Goal: Task Accomplishment & Management: Complete application form

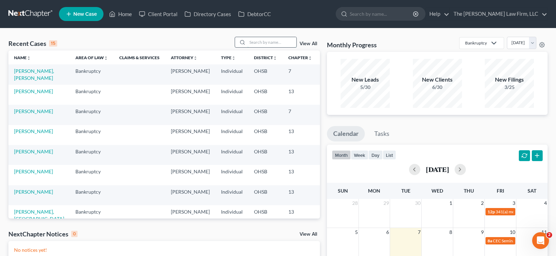
click at [265, 40] on input "search" at bounding box center [271, 42] width 49 height 10
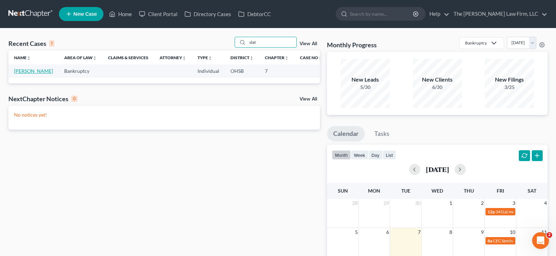
type input "slat"
click at [24, 74] on link "[PERSON_NAME]" at bounding box center [33, 71] width 39 height 6
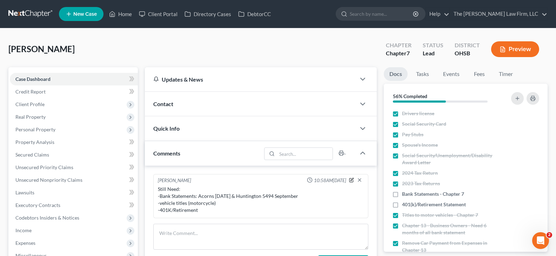
click at [352, 180] on icon "button" at bounding box center [351, 180] width 5 height 5
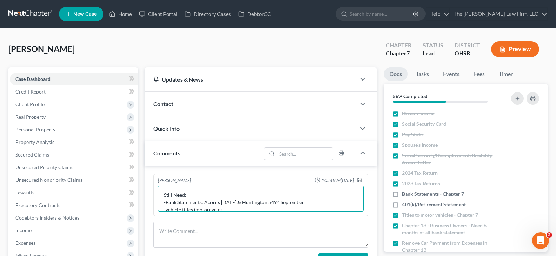
drag, startPoint x: 206, startPoint y: 205, endPoint x: 166, endPoint y: 203, distance: 40.4
click at [166, 203] on textarea "Still Need: -Bank Statements: Acorns [DATE] & Huntington 5494 September -vehicl…" at bounding box center [261, 199] width 206 height 26
type textarea "Still Need: -Wife's P & L for September"
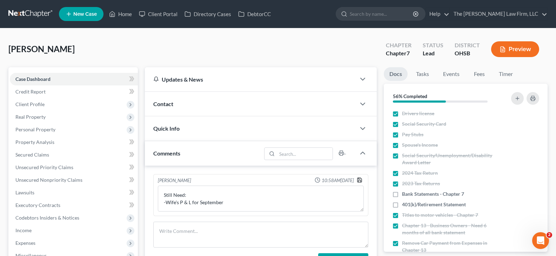
click at [360, 180] on icon "button" at bounding box center [360, 181] width 6 height 6
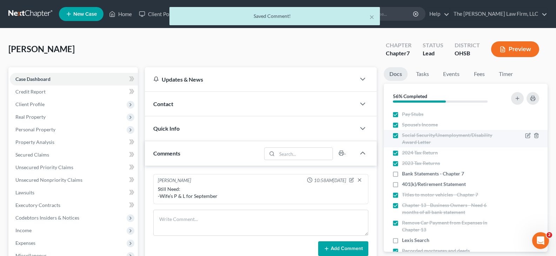
scroll to position [35, 0]
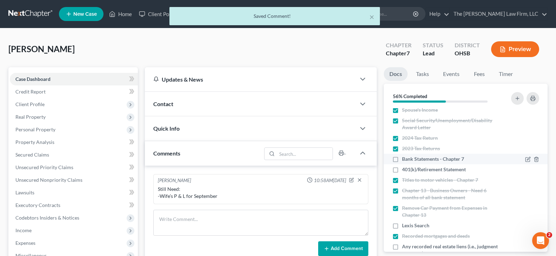
click at [402, 159] on label "Bank Statements - Chapter 7" at bounding box center [433, 159] width 62 height 7
click at [405, 159] on input "Bank Statements - Chapter 7" at bounding box center [407, 158] width 5 height 5
checkbox input "true"
click at [402, 171] on label "401(k)/Retirement Statement" at bounding box center [434, 169] width 64 height 7
click at [405, 171] on input "401(k)/Retirement Statement" at bounding box center [407, 168] width 5 height 5
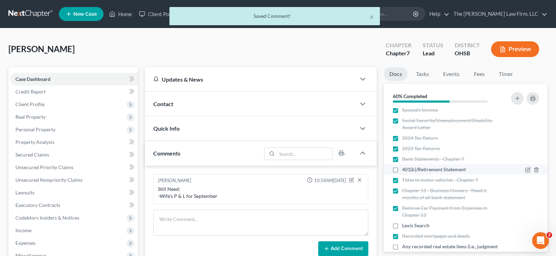
checkbox input "true"
click at [402, 112] on label "Spouse's Income" at bounding box center [420, 110] width 36 height 7
click at [405, 111] on input "Spouse's Income" at bounding box center [407, 109] width 5 height 5
checkbox input "false"
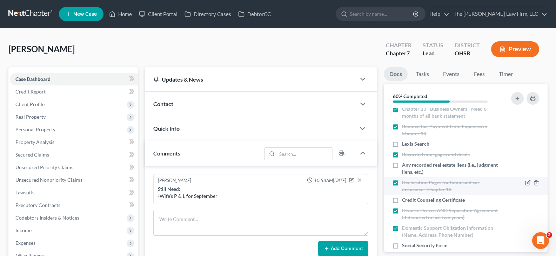
scroll to position [139, 0]
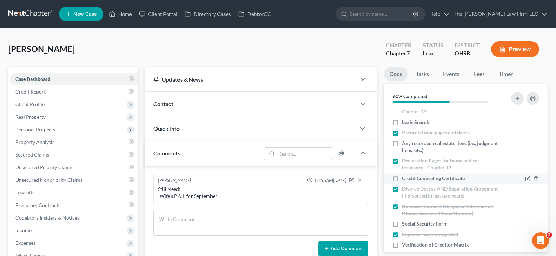
click at [402, 179] on label "Credit Counseling Certificate" at bounding box center [433, 178] width 63 height 7
click at [405, 179] on input "Credit Counseling Certificate" at bounding box center [407, 177] width 5 height 5
checkbox input "true"
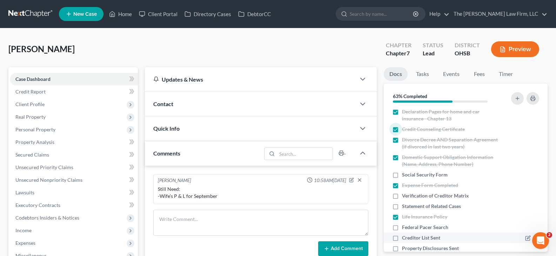
scroll to position [209, 0]
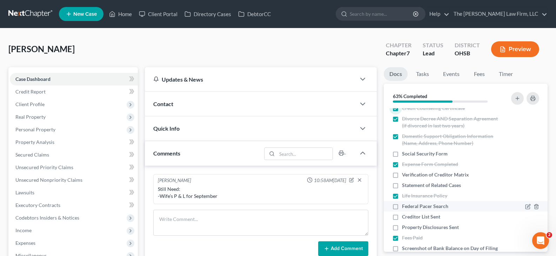
click at [402, 207] on label "Federal Pacer Search" at bounding box center [425, 206] width 46 height 7
click at [405, 207] on input "Federal Pacer Search" at bounding box center [407, 205] width 5 height 5
checkbox input "true"
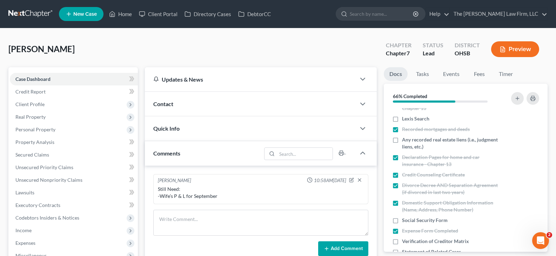
scroll to position [139, 0]
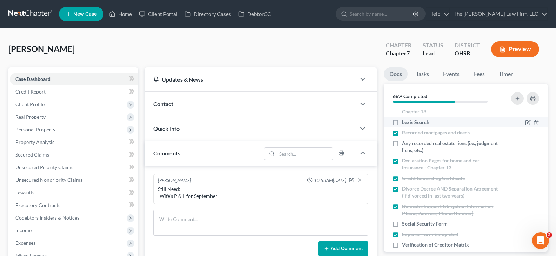
click at [402, 123] on label "Lexis Search" at bounding box center [415, 122] width 27 height 7
click at [405, 123] on input "Lexis Search" at bounding box center [407, 121] width 5 height 5
checkbox input "true"
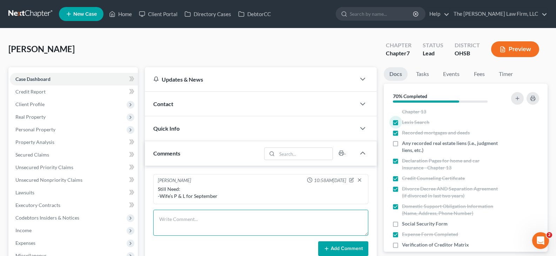
click at [189, 218] on textarea at bounding box center [260, 223] width 215 height 26
type textarea "1 active judgement/liens"
click at [342, 250] on button "Add Comment" at bounding box center [343, 249] width 50 height 15
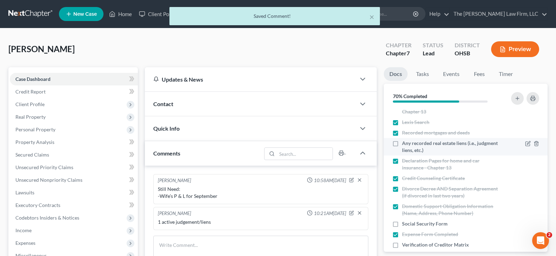
click at [402, 144] on label "Any recorded real estate liens (i.e., judgment liens, etc.)" at bounding box center [451, 147] width 99 height 14
click at [405, 144] on input "Any recorded real estate liens (i.e., judgment liens, etc.)" at bounding box center [407, 142] width 5 height 5
checkbox input "true"
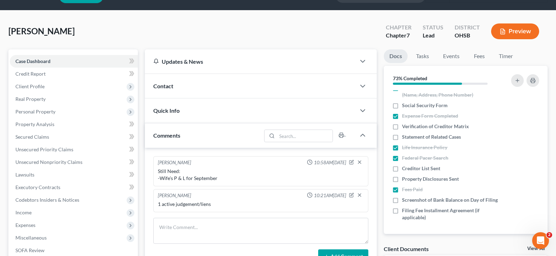
scroll to position [35, 0]
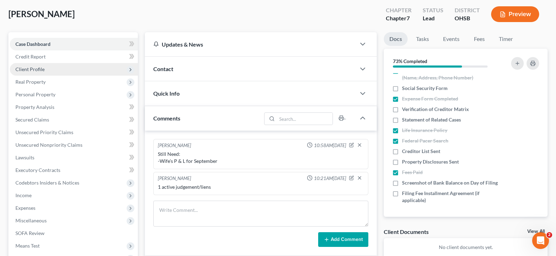
click at [32, 70] on span "Client Profile" at bounding box center [29, 69] width 29 height 6
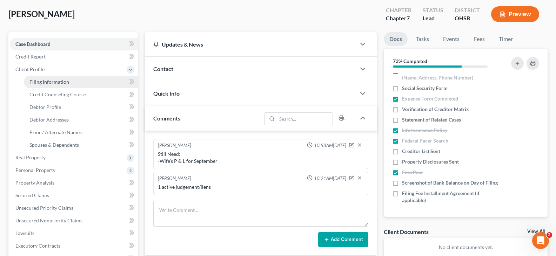
click at [38, 83] on span "Filing Information" at bounding box center [49, 82] width 40 height 6
select select "1"
select select "0"
select select "36"
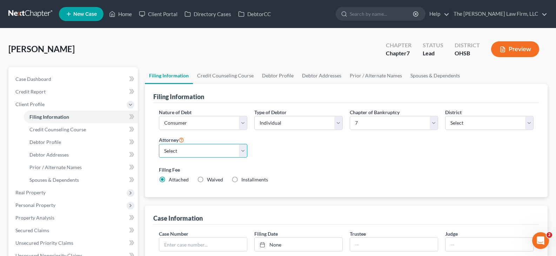
click at [244, 151] on select "Select [PERSON_NAME] - OHSB [PERSON_NAME] - OHNB [PERSON_NAME] - OHSB" at bounding box center [203, 151] width 88 height 14
select select "2"
click at [159, 144] on select "Select [PERSON_NAME] - OHSB [PERSON_NAME] - OHNB [PERSON_NAME] - OHSB" at bounding box center [203, 151] width 88 height 14
click at [232, 77] on link "Credit Counseling Course" at bounding box center [225, 75] width 65 height 17
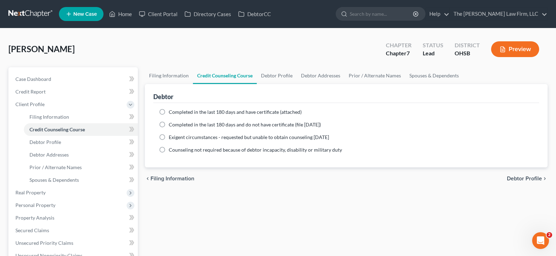
click at [169, 113] on label "Completed in the last 180 days and have certificate (attached)" at bounding box center [235, 112] width 133 height 7
click at [172, 113] on input "Completed in the last 180 days and have certificate (attached)" at bounding box center [174, 111] width 5 height 5
radio input "true"
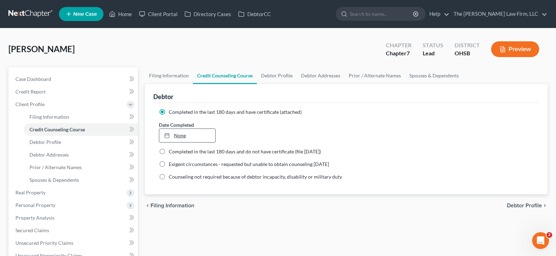
click at [166, 135] on line at bounding box center [167, 135] width 4 height 0
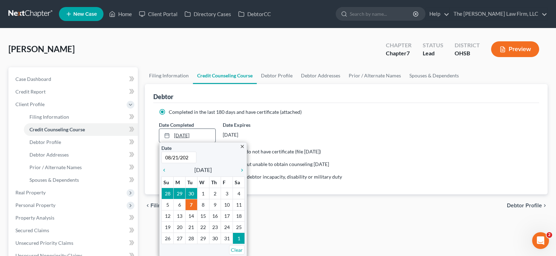
type input "[DATE]"
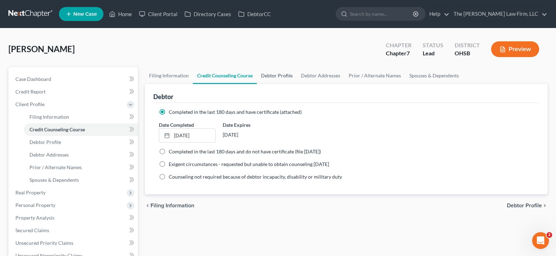
click at [269, 75] on link "Debtor Profile" at bounding box center [277, 75] width 40 height 17
select select "0"
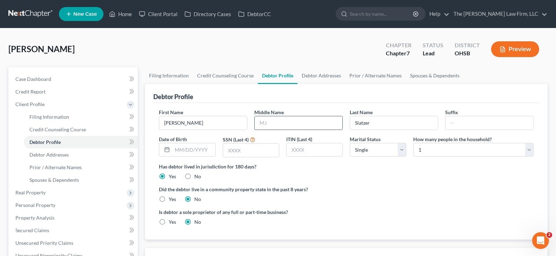
click at [284, 123] on input "text" at bounding box center [299, 122] width 88 height 13
type input "J"
click at [178, 153] on input "text" at bounding box center [193, 150] width 43 height 13
type input "[DATE]"
drag, startPoint x: 237, startPoint y: 153, endPoint x: 240, endPoint y: 151, distance: 3.8
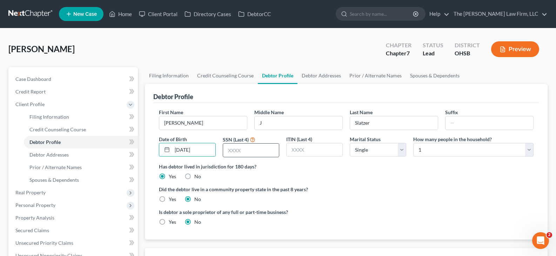
click at [237, 153] on input "text" at bounding box center [251, 150] width 56 height 13
click at [229, 154] on input "text" at bounding box center [251, 150] width 56 height 13
type input "1406"
click at [402, 151] on select "Select Single Married Separated Divorced Widowed" at bounding box center [378, 150] width 56 height 14
click at [402, 153] on select "Select Single Married Separated Divorced Widowed" at bounding box center [378, 150] width 56 height 14
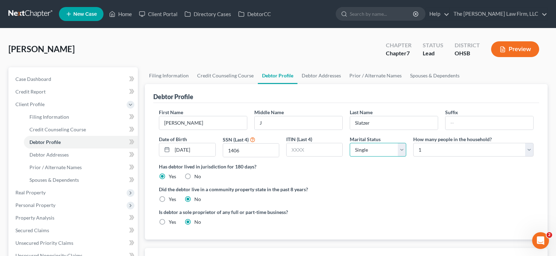
select select "1"
click at [350, 143] on select "Select Single Married Separated Divorced Widowed" at bounding box center [378, 150] width 56 height 14
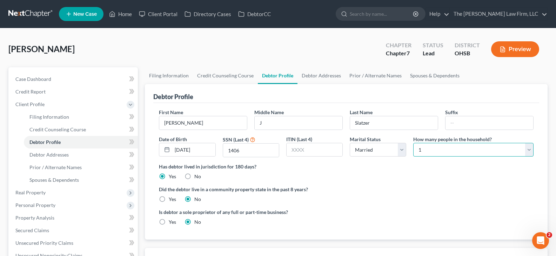
click at [530, 148] on select "Select 1 2 3 4 5 6 7 8 9 10 11 12 13 14 15 16 17 18 19 20" at bounding box center [473, 150] width 120 height 14
select select "1"
click at [413, 143] on select "Select 1 2 3 4 5 6 7 8 9 10 11 12 13 14 15 16 17 18 19 20" at bounding box center [473, 150] width 120 height 14
click at [322, 75] on link "Debtor Addresses" at bounding box center [322, 75] width 48 height 17
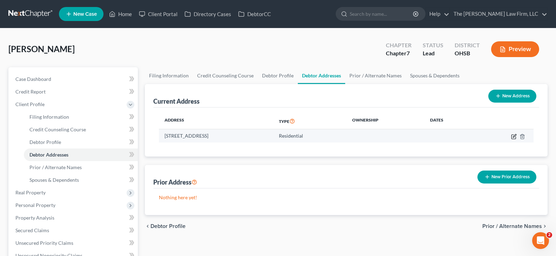
click at [514, 137] on icon "button" at bounding box center [514, 137] width 6 height 6
select select "36"
select select "0"
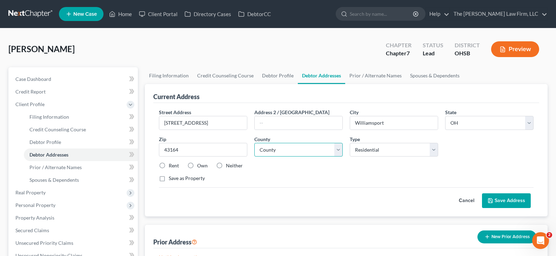
click at [339, 153] on select "County [GEOGRAPHIC_DATA] [GEOGRAPHIC_DATA] [GEOGRAPHIC_DATA] [GEOGRAPHIC_DATA] …" at bounding box center [298, 150] width 88 height 14
select select "64"
click at [254, 143] on select "County [GEOGRAPHIC_DATA] [GEOGRAPHIC_DATA] [GEOGRAPHIC_DATA] [GEOGRAPHIC_DATA] …" at bounding box center [298, 150] width 88 height 14
click at [169, 166] on label "Rent" at bounding box center [174, 165] width 10 height 7
click at [172, 166] on input "Rent" at bounding box center [174, 164] width 5 height 5
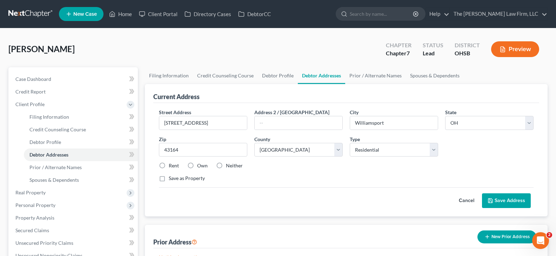
radio input "true"
click at [499, 200] on button "Save Address" at bounding box center [506, 201] width 49 height 15
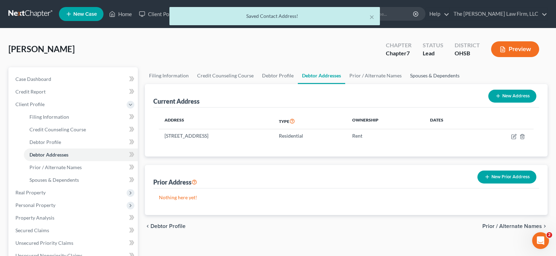
click at [412, 76] on link "Spouses & Dependents" at bounding box center [435, 75] width 58 height 17
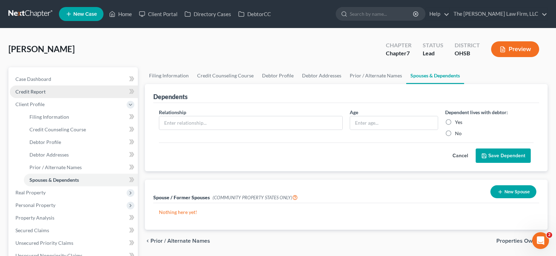
click at [41, 91] on span "Credit Report" at bounding box center [30, 92] width 30 height 6
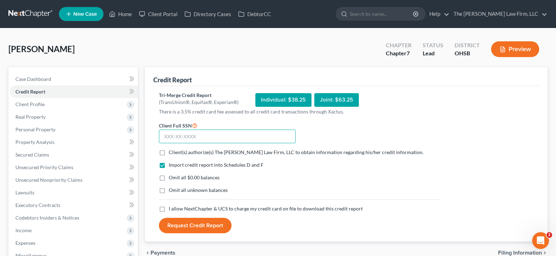
click at [164, 138] on input "text" at bounding box center [227, 137] width 137 height 14
click at [162, 138] on input "text" at bounding box center [227, 137] width 137 height 14
type input "280-02-1406"
click at [169, 153] on label "Client(s) authorize(s) The [PERSON_NAME] Law Firm, LLC to obtain information re…" at bounding box center [296, 152] width 255 height 7
click at [172, 153] on input "Client(s) authorize(s) The [PERSON_NAME] Law Firm, LLC to obtain information re…" at bounding box center [174, 151] width 5 height 5
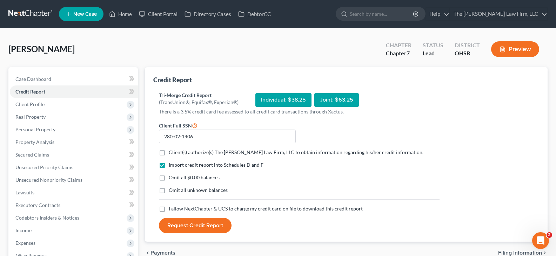
checkbox input "true"
click at [169, 178] on label "Omit all $0.00 balances" at bounding box center [194, 177] width 51 height 7
click at [172, 178] on input "Omit all $0.00 balances" at bounding box center [174, 176] width 5 height 5
checkbox input "true"
click at [169, 209] on label "I allow NextChapter & UCS to charge my credit card on file to download this cre…" at bounding box center [266, 209] width 194 height 7
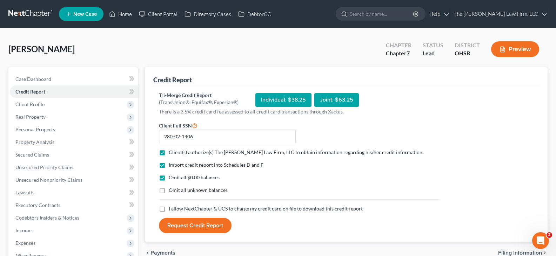
click at [172, 209] on input "I allow NextChapter & UCS to charge my credit card on file to download this cre…" at bounding box center [174, 208] width 5 height 5
checkbox input "true"
click at [191, 225] on button "Request Credit Report" at bounding box center [195, 225] width 73 height 15
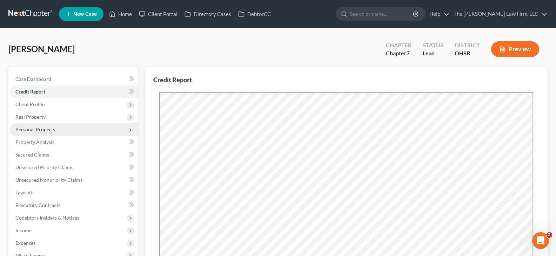
click at [41, 130] on span "Personal Property" at bounding box center [35, 130] width 40 height 6
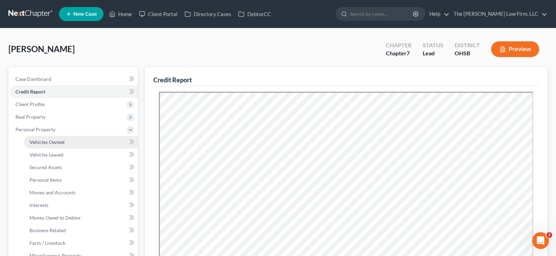
click at [48, 142] on span "Vehicles Owned" at bounding box center [46, 142] width 35 height 6
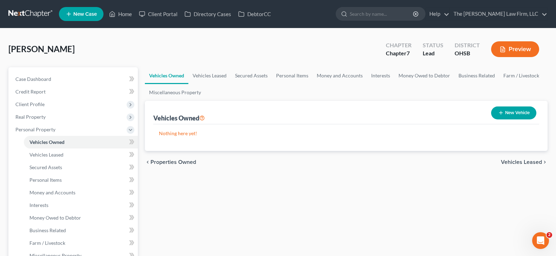
click at [501, 113] on icon "button" at bounding box center [501, 113] width 6 height 6
select select "0"
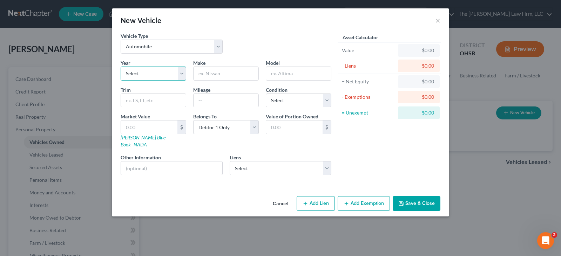
click at [156, 75] on select "Select 2026 2025 2024 2023 2022 2021 2020 2019 2018 2017 2016 2015 2014 2013 20…" at bounding box center [154, 74] width 66 height 14
select select "14"
click at [121, 67] on select "Select 2026 2025 2024 2023 2022 2021 2020 2019 2018 2017 2016 2015 2014 2013 20…" at bounding box center [154, 74] width 66 height 14
click at [214, 73] on input "text" at bounding box center [226, 73] width 65 height 13
type input "Volkswagen"
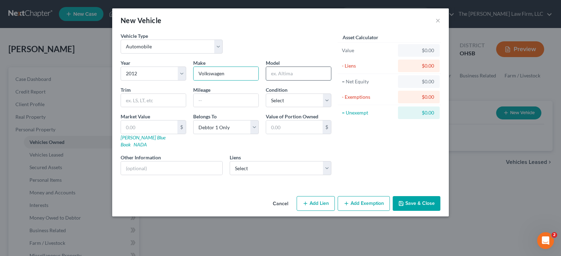
click at [276, 75] on input "text" at bounding box center [298, 73] width 65 height 13
type input "Golf TDI"
click at [241, 100] on input "text" at bounding box center [226, 100] width 65 height 13
type input "90000"
click at [327, 101] on select "Select Excellent Very Good Good Fair Poor" at bounding box center [299, 101] width 66 height 14
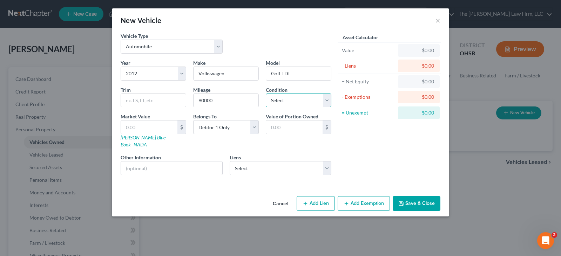
select select "2"
click at [266, 94] on select "Select Excellent Very Good Good Fair Poor" at bounding box center [299, 101] width 66 height 14
click at [407, 196] on button "Save & Close" at bounding box center [417, 203] width 48 height 15
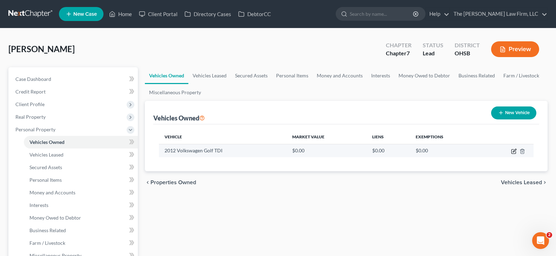
drag, startPoint x: 514, startPoint y: 153, endPoint x: 504, endPoint y: 153, distance: 9.8
click at [514, 153] on icon "button" at bounding box center [514, 152] width 6 height 6
select select "0"
select select "14"
select select "2"
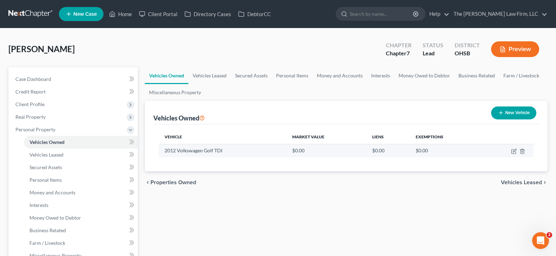
select select "0"
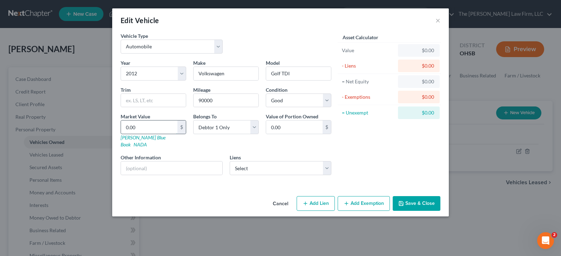
click at [158, 127] on input "0.00" at bounding box center [149, 127] width 56 height 13
type input "9"
type input "9.00"
type input "99"
type input "99.00"
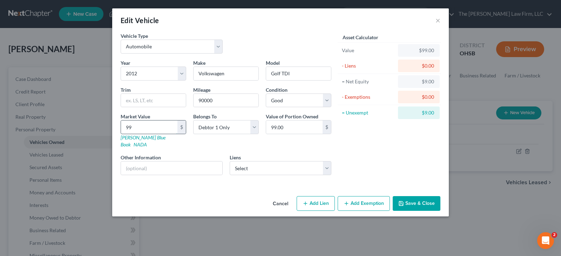
type input "990"
type input "990.00"
type input "9901"
type input "9,901.00"
type input "9,901"
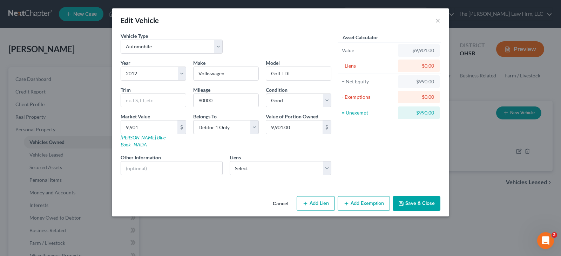
click at [416, 197] on button "Save & Close" at bounding box center [417, 203] width 48 height 15
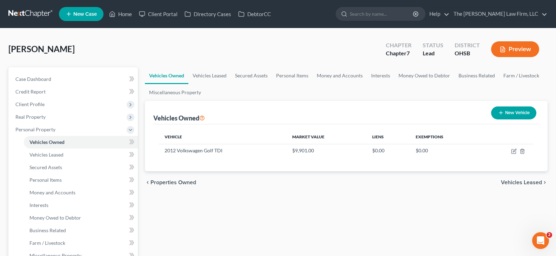
click at [500, 111] on icon "button" at bounding box center [501, 113] width 6 height 6
select select "0"
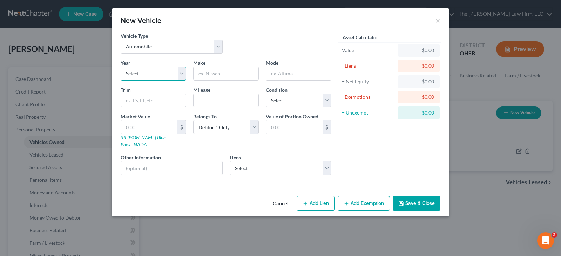
click at [182, 75] on select "Select 2026 2025 2024 2023 2022 2021 2020 2019 2018 2017 2016 2015 2014 2013 20…" at bounding box center [154, 74] width 66 height 14
select select "6"
click at [121, 67] on select "Select 2026 2025 2024 2023 2022 2021 2020 2019 2018 2017 2016 2015 2014 2013 20…" at bounding box center [154, 74] width 66 height 14
click at [213, 73] on input "text" at bounding box center [226, 73] width 65 height 13
type input "Toyota"
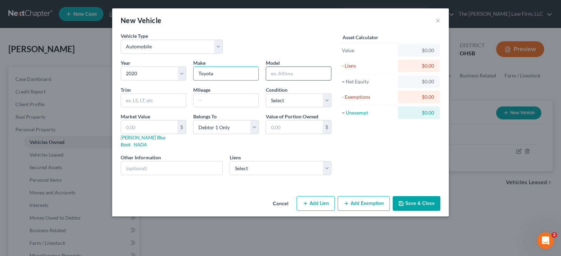
click at [283, 74] on input "text" at bounding box center [298, 73] width 65 height 13
type input "Corolla"
click at [160, 101] on input "text" at bounding box center [153, 100] width 65 height 13
type input "Nightshade"
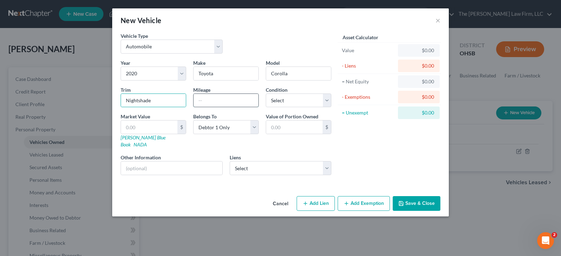
click at [200, 100] on input "text" at bounding box center [226, 100] width 65 height 13
click at [206, 99] on input "text" at bounding box center [226, 100] width 65 height 13
type input "60000"
click at [330, 101] on select "Select Excellent Very Good Good Fair Poor" at bounding box center [299, 101] width 66 height 14
select select "2"
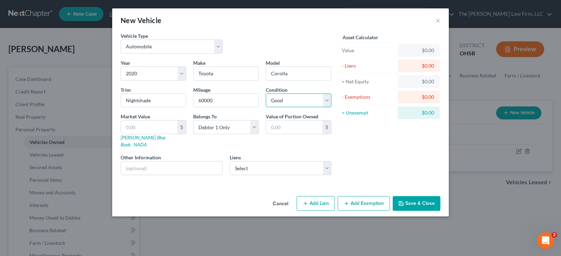
click at [266, 94] on select "Select Excellent Very Good Good Fair Poor" at bounding box center [299, 101] width 66 height 14
click at [141, 125] on input "text" at bounding box center [149, 127] width 56 height 13
type input "1"
type input "1.00"
type input "18"
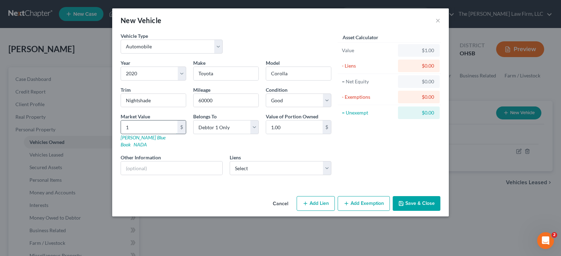
type input "18.00"
type input "186"
type input "186.00"
type input "1863"
type input "1,863.00"
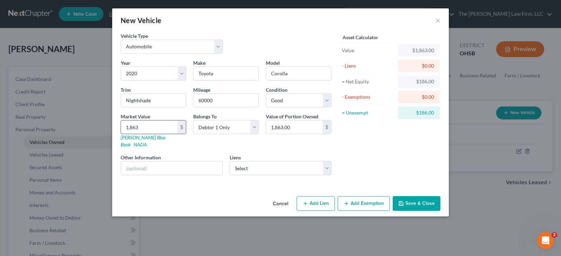
type input "1,8638"
type input "18,638.00"
type input "18,638"
click at [404, 201] on icon "button" at bounding box center [402, 204] width 6 height 6
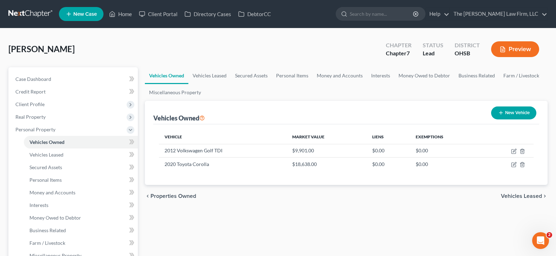
click at [501, 113] on icon "button" at bounding box center [501, 113] width 6 height 6
select select "0"
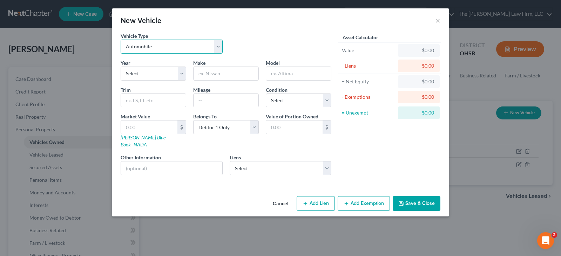
click at [218, 47] on select "Select Automobile Truck Trailer Watercraft Aircraft Motor Home Atv Other Vehicle" at bounding box center [172, 47] width 102 height 14
select select "7"
click at [121, 40] on select "Select Automobile Truck Trailer Watercraft Aircraft Motor Home Atv Other Vehicle" at bounding box center [172, 47] width 102 height 14
click at [151, 74] on select "Select 2026 2025 2024 2023 2022 2021 2020 2019 2018 2017 2016 2015 2014 2013 20…" at bounding box center [154, 74] width 66 height 14
select select "13"
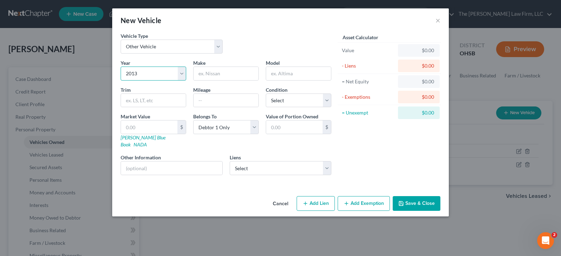
click at [121, 67] on select "Select 2026 2025 2024 2023 2022 2021 2020 2019 2018 2017 2016 2015 2014 2013 20…" at bounding box center [154, 74] width 66 height 14
click at [222, 76] on input "text" at bounding box center [226, 73] width 65 height 13
type input "Kawasaki"
click at [278, 73] on input "text" at bounding box center [298, 73] width 65 height 13
type input "ZX1000"
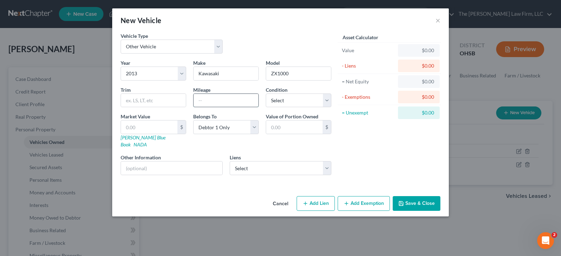
click at [218, 100] on input "text" at bounding box center [226, 100] width 65 height 13
type input "40000"
click at [326, 102] on select "Select Excellent Very Good Good Fair Poor" at bounding box center [299, 101] width 66 height 14
select select "4"
click at [266, 94] on select "Select Excellent Very Good Good Fair Poor" at bounding box center [299, 101] width 66 height 14
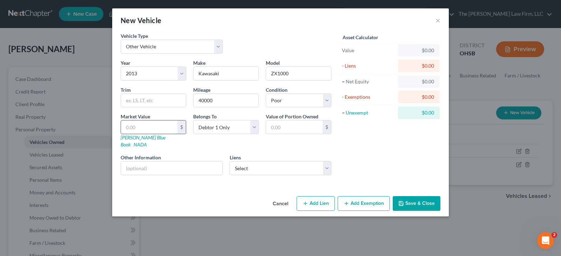
click at [154, 128] on input "text" at bounding box center [149, 127] width 56 height 13
click at [139, 129] on input "text" at bounding box center [149, 127] width 56 height 13
type input "6"
type input "6.00"
type input "67"
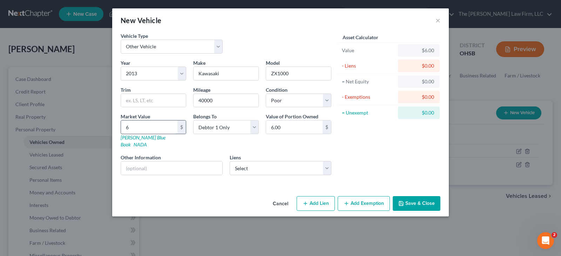
type input "67.00"
type input "677"
type input "677.00"
type input "6775"
type input "6,775.00"
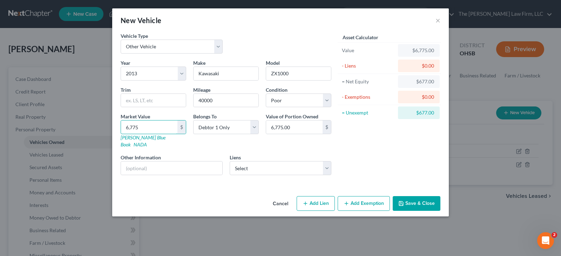
type input "6,775"
click at [406, 198] on button "Save & Close" at bounding box center [417, 203] width 48 height 15
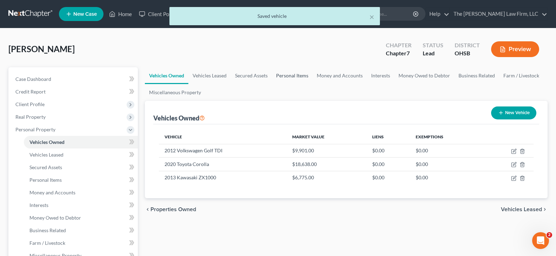
click at [286, 76] on link "Personal Items" at bounding box center [292, 75] width 41 height 17
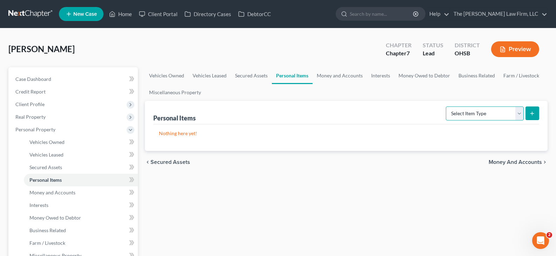
click at [519, 117] on select "Select Item Type Clothing Collectibles Of Value Electronics Firearms Household …" at bounding box center [485, 114] width 78 height 14
select select "clothing"
click at [447, 107] on select "Select Item Type Clothing Collectibles Of Value Electronics Firearms Household …" at bounding box center [485, 114] width 78 height 14
click at [533, 112] on icon "submit" at bounding box center [532, 114] width 6 height 6
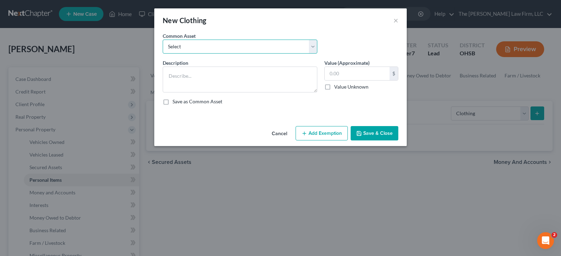
drag, startPoint x: 248, startPoint y: 44, endPoint x: 241, endPoint y: 47, distance: 6.8
click at [248, 44] on select "Select Clothes, shoes and wearing apparel" at bounding box center [240, 47] width 155 height 14
select select "0"
click at [163, 40] on select "Select Clothes, shoes and wearing apparel" at bounding box center [240, 47] width 155 height 14
type textarea "Clothes, shoes and wearing apparel"
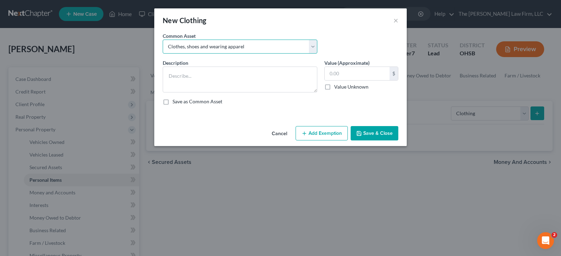
type input "200.00"
click at [322, 132] on button "Add Exemption" at bounding box center [322, 133] width 52 height 15
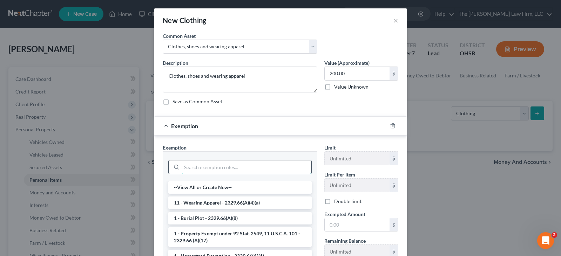
click at [300, 167] on input "search" at bounding box center [247, 167] width 130 height 13
click at [275, 199] on li "11 - Wearing Apparel - 2329.66(A)(4)(a)" at bounding box center [240, 203] width 144 height 13
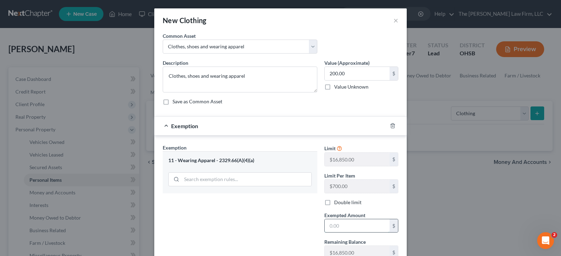
click at [341, 226] on input "text" at bounding box center [357, 226] width 65 height 13
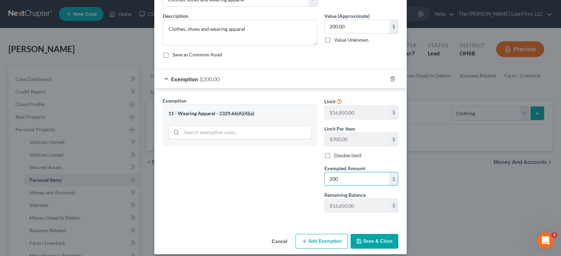
scroll to position [54, 0]
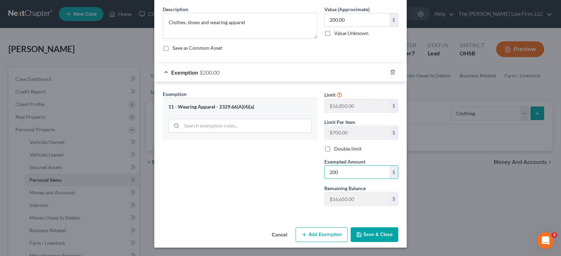
type input "200"
click at [358, 235] on icon "button" at bounding box center [359, 235] width 6 height 6
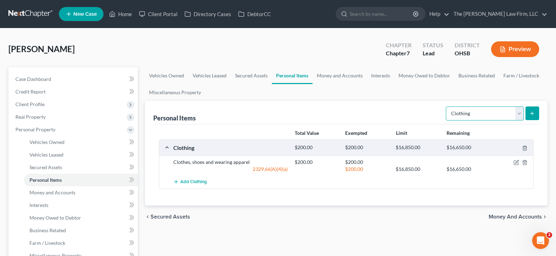
click at [518, 115] on select "Select Item Type Clothing Collectibles Of Value Electronics Firearms Household …" at bounding box center [485, 114] width 78 height 14
select select "electronics"
click at [447, 107] on select "Select Item Type Clothing Collectibles Of Value Electronics Firearms Household …" at bounding box center [485, 114] width 78 height 14
click at [532, 114] on line "submit" at bounding box center [532, 113] width 0 height 3
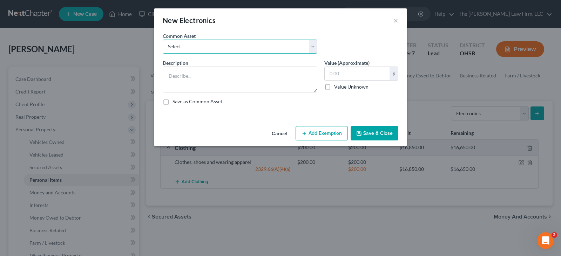
drag, startPoint x: 281, startPoint y: 49, endPoint x: 278, endPoint y: 51, distance: 3.6
click at [281, 49] on select "Select Computers, Cell Phones, TV's" at bounding box center [240, 47] width 155 height 14
select select "0"
click at [163, 40] on select "Select Computers, Cell Phones, TV's" at bounding box center [240, 47] width 155 height 14
type textarea "Computers, Cell Phones, TV's"
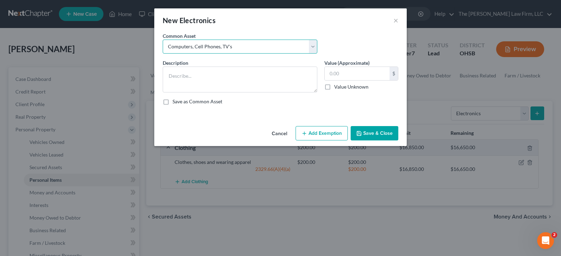
type input "100.00"
click at [311, 136] on button "Add Exemption" at bounding box center [322, 133] width 52 height 15
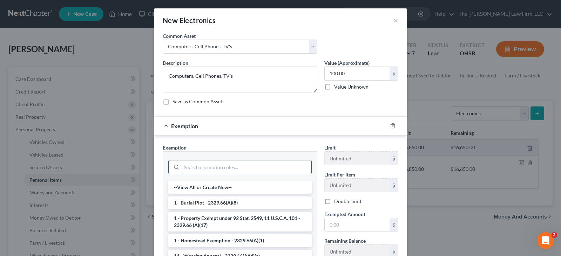
click at [274, 167] on input "search" at bounding box center [247, 167] width 130 height 13
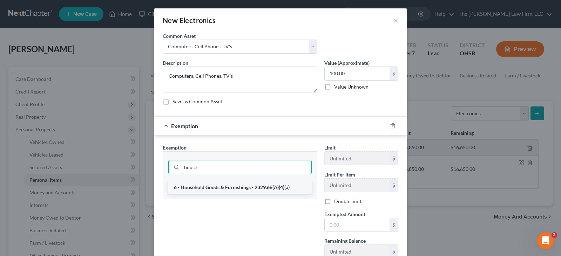
type input "house"
click at [278, 187] on li "6 - Household Goods & Furnishings - 2329.66(A)(4)(a)" at bounding box center [240, 187] width 144 height 13
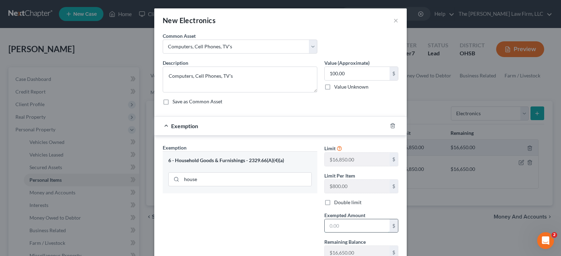
click at [343, 229] on input "text" at bounding box center [357, 226] width 65 height 13
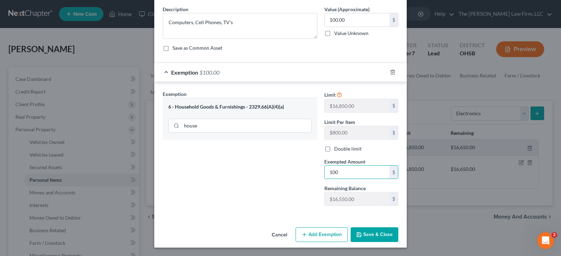
type input "100"
click at [372, 235] on button "Save & Close" at bounding box center [375, 235] width 48 height 15
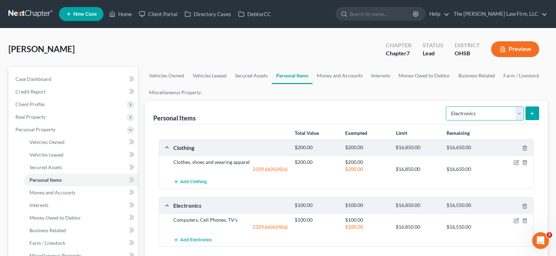
click at [521, 114] on select "Select Item Type Clothing Collectibles Of Value Electronics Firearms Household …" at bounding box center [485, 114] width 78 height 14
select select "household_goods"
click at [447, 107] on select "Select Item Type Clothing Collectibles Of Value Electronics Firearms Household …" at bounding box center [485, 114] width 78 height 14
click at [533, 115] on icon "submit" at bounding box center [532, 114] width 6 height 6
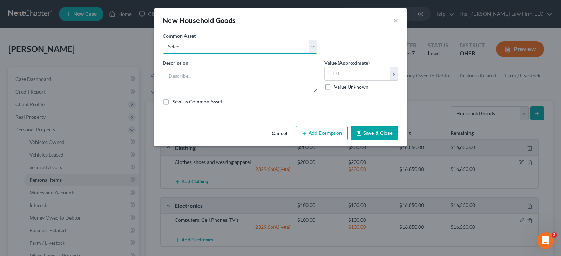
click at [239, 45] on select "Select Household Furniture - Living Room, Bedroom, Dining Room. General housewa…" at bounding box center [240, 47] width 155 height 14
select select "1"
click at [163, 40] on select "Select Household Furniture - Living Room, Bedroom, Dining Room. General housewa…" at bounding box center [240, 47] width 155 height 14
type textarea "Furniture and Housewares"
type input "500.00"
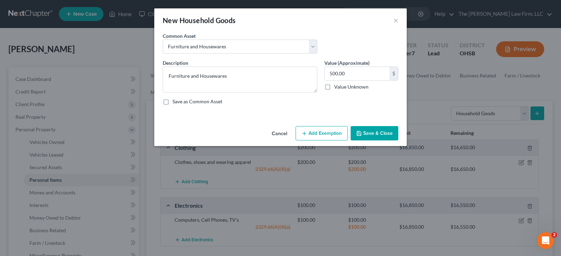
click at [328, 130] on button "Add Exemption" at bounding box center [322, 133] width 52 height 15
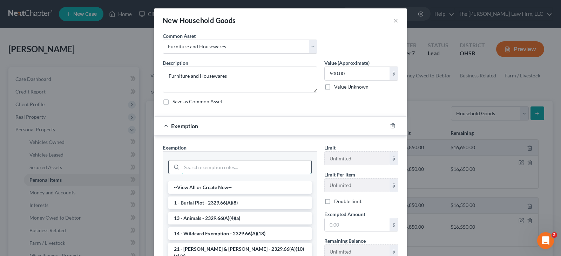
click at [293, 167] on input "search" at bounding box center [247, 167] width 130 height 13
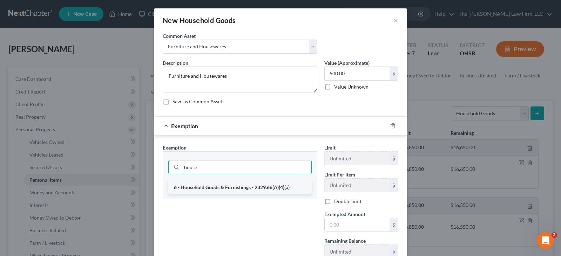
type input "house"
click at [256, 186] on li "6 - Household Goods & Furnishings - 2329.66(A)(4)(a)" at bounding box center [240, 187] width 144 height 13
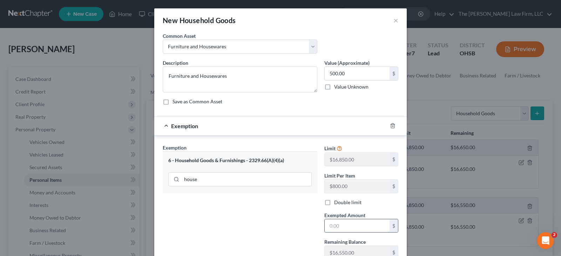
click at [335, 230] on input "text" at bounding box center [357, 226] width 65 height 13
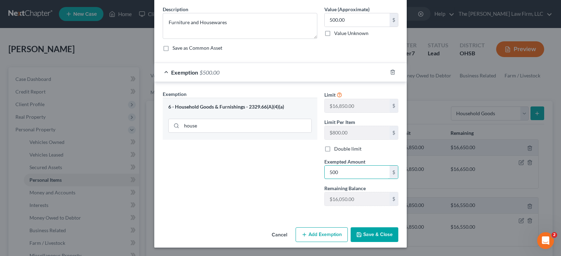
type input "500"
click at [363, 236] on button "Save & Close" at bounding box center [375, 235] width 48 height 15
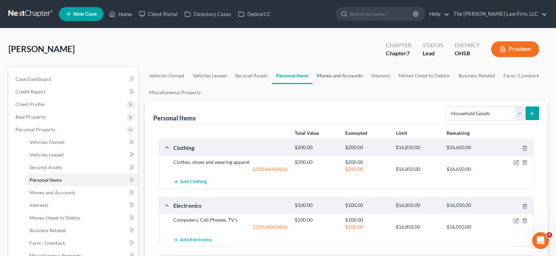
click at [353, 76] on link "Money and Accounts" at bounding box center [340, 75] width 54 height 17
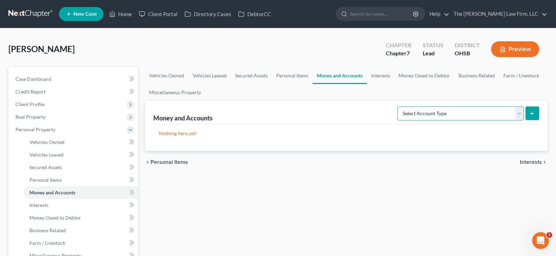
click at [520, 114] on select "Select Account Type Brokerage Cash on Hand Certificates of Deposit Checking Acc…" at bounding box center [461, 114] width 126 height 14
click at [519, 115] on select "Select Account Type Brokerage Cash on Hand Certificates of Deposit Checking Acc…" at bounding box center [461, 114] width 126 height 14
select select "checking"
click at [399, 107] on select "Select Account Type Brokerage Cash on Hand Certificates of Deposit Checking Acc…" at bounding box center [461, 114] width 126 height 14
click at [531, 112] on icon "submit" at bounding box center [532, 114] width 6 height 6
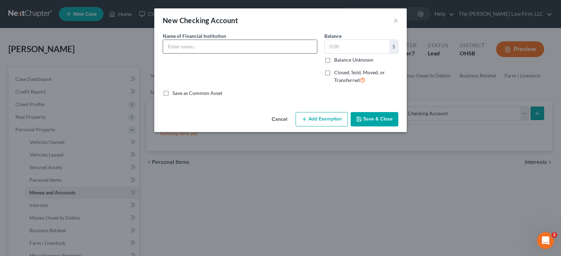
click at [219, 48] on input "text" at bounding box center [240, 46] width 154 height 13
type input "Acorns 1718"
click at [376, 120] on button "Save & Close" at bounding box center [375, 119] width 48 height 15
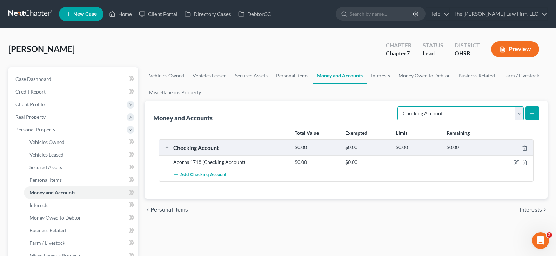
click at [519, 116] on select "Select Account Type Brokerage Cash on Hand Certificates of Deposit Checking Acc…" at bounding box center [461, 114] width 126 height 14
select select "savings"
click at [399, 107] on select "Select Account Type Brokerage Cash on Hand Certificates of Deposit Checking Acc…" at bounding box center [461, 114] width 126 height 14
click at [531, 113] on icon "submit" at bounding box center [532, 114] width 6 height 6
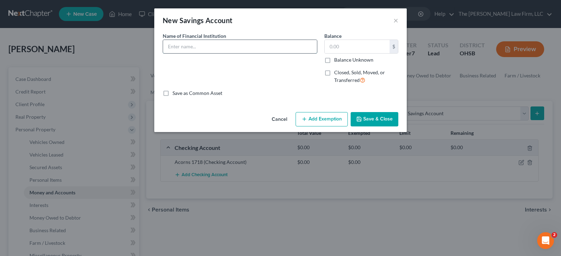
click at [212, 48] on input "text" at bounding box center [240, 46] width 154 height 13
type input "Acorns 3722"
click at [375, 119] on button "Save & Close" at bounding box center [375, 119] width 48 height 15
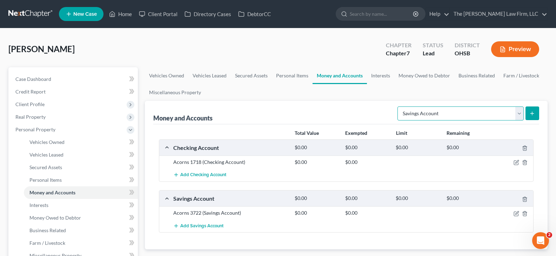
click at [518, 115] on select "Select Account Type Brokerage Cash on Hand Certificates of Deposit Checking Acc…" at bounding box center [461, 114] width 126 height 14
select select "checking"
click at [399, 107] on select "Select Account Type Brokerage Cash on Hand Certificates of Deposit Checking Acc…" at bounding box center [461, 114] width 126 height 14
click at [532, 113] on line "submit" at bounding box center [532, 113] width 0 height 3
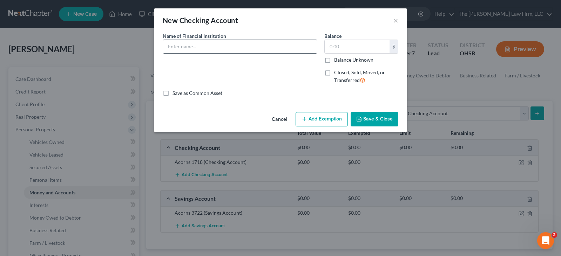
click at [273, 44] on input "text" at bounding box center [240, 46] width 154 height 13
type input "Huntington 5494"
click at [365, 120] on button "Save & Close" at bounding box center [375, 119] width 48 height 15
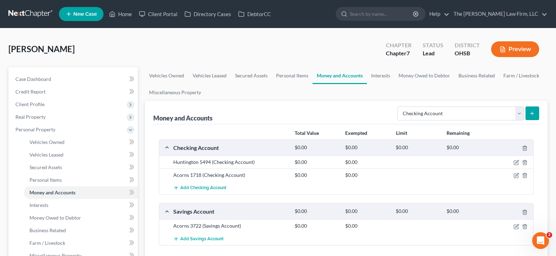
click at [535, 114] on icon "submit" at bounding box center [532, 114] width 6 height 6
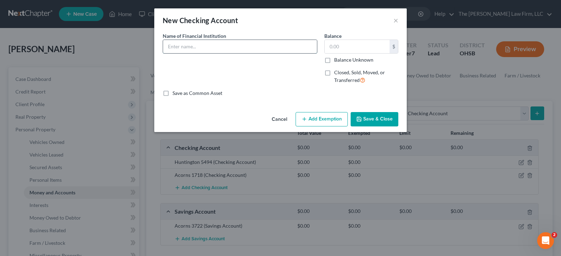
click at [268, 48] on input "text" at bounding box center [240, 46] width 154 height 13
type input "Huntington 6294"
click at [370, 119] on button "Save & Close" at bounding box center [375, 119] width 48 height 15
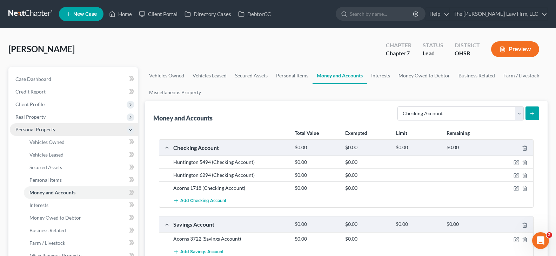
click at [93, 129] on span "Personal Property" at bounding box center [74, 130] width 128 height 13
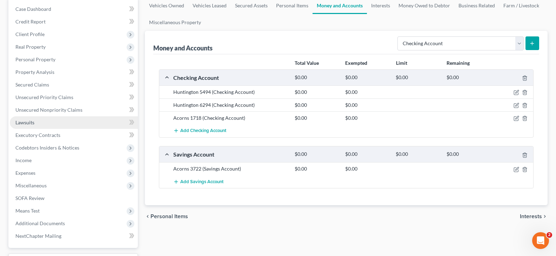
scroll to position [105, 0]
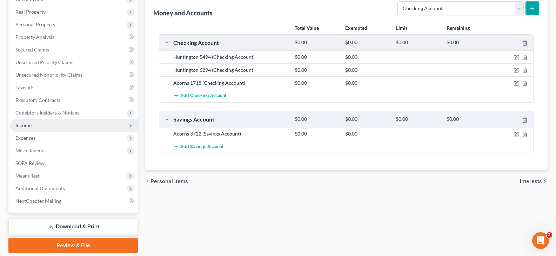
click at [22, 126] on span "Income" at bounding box center [23, 125] width 16 height 6
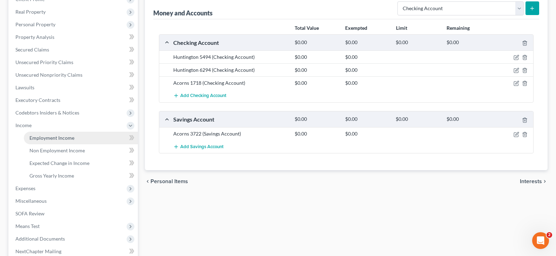
click at [38, 141] on span "Employment Income" at bounding box center [51, 138] width 45 height 6
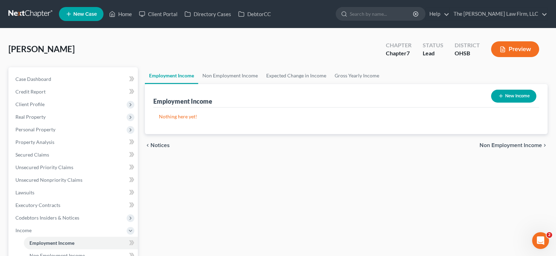
click at [499, 98] on icon "button" at bounding box center [501, 96] width 6 height 6
select select "0"
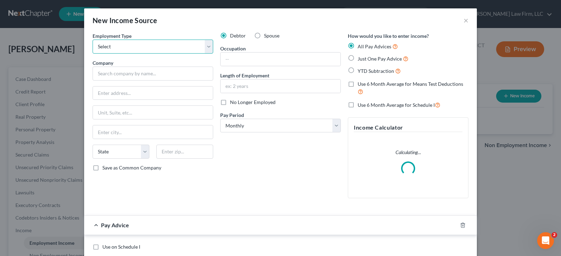
click at [172, 47] on select "Select Full or [DEMOGRAPHIC_DATA] Employment Self Employment" at bounding box center [153, 47] width 121 height 14
select select "0"
click at [93, 40] on select "Select Full or [DEMOGRAPHIC_DATA] Employment Self Employment" at bounding box center [153, 47] width 121 height 14
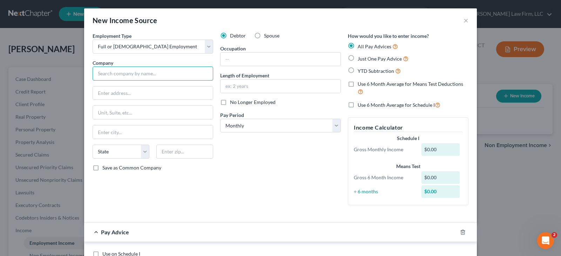
click at [144, 74] on input "text" at bounding box center [153, 74] width 121 height 14
type input "Connectivity Source, LLC"
click at [136, 94] on input "text" at bounding box center [153, 93] width 120 height 13
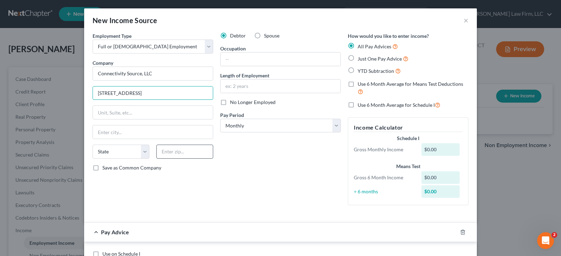
type input "[STREET_ADDRESS]"
click at [168, 151] on input "text" at bounding box center [184, 152] width 57 height 14
type input "77092"
type input "[GEOGRAPHIC_DATA]"
select select "45"
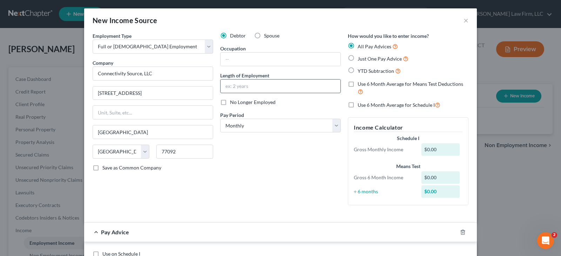
click at [233, 89] on input "text" at bounding box center [281, 86] width 120 height 13
type input "5 months"
drag, startPoint x: 334, startPoint y: 125, endPoint x: 332, endPoint y: 128, distance: 3.7
click at [334, 125] on select "Select Monthly Twice Monthly Every Other Week Weekly" at bounding box center [280, 126] width 121 height 14
select select "2"
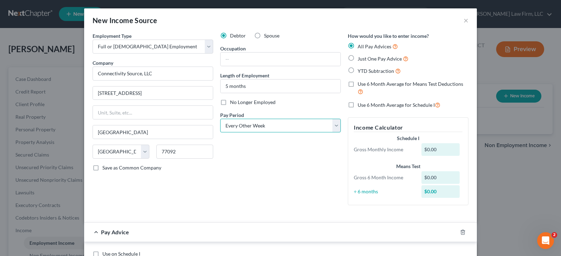
click at [220, 119] on select "Select Monthly Twice Monthly Every Other Week Weekly" at bounding box center [280, 126] width 121 height 14
click at [358, 70] on label "YTD Subtraction" at bounding box center [379, 71] width 43 height 8
click at [361, 70] on input "YTD Subtraction" at bounding box center [363, 69] width 5 height 5
radio input "true"
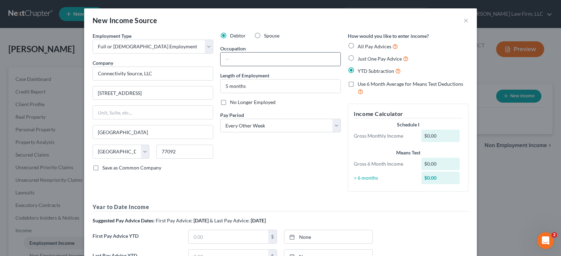
click at [267, 61] on input "text" at bounding box center [281, 59] width 120 height 13
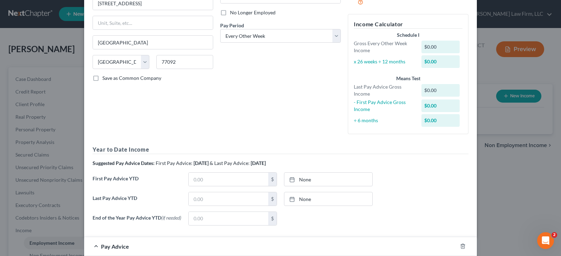
scroll to position [140, 0]
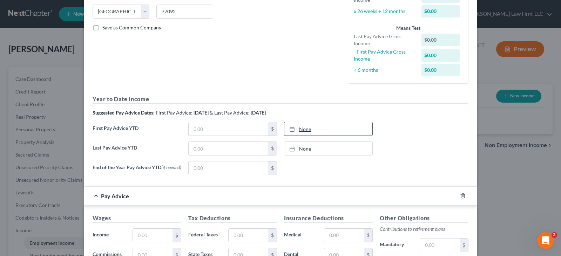
type input "Retail Sales"
click at [290, 129] on line at bounding box center [292, 129] width 4 height 0
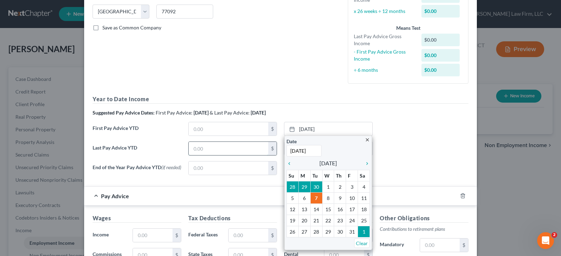
type input "[DATE]"
click at [252, 149] on input "text" at bounding box center [229, 148] width 80 height 13
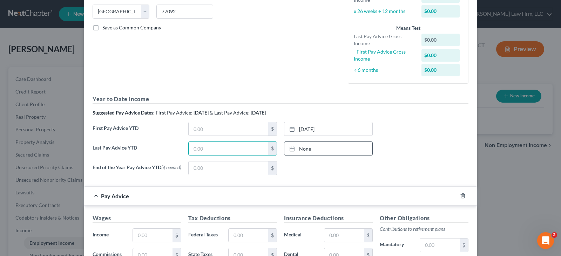
click at [289, 149] on icon at bounding box center [292, 149] width 6 height 6
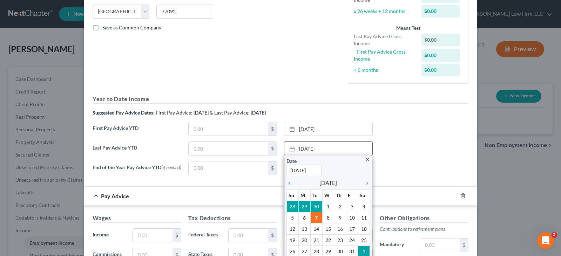
click at [307, 171] on input "[DATE]" at bounding box center [304, 171] width 35 height 12
drag, startPoint x: 314, startPoint y: 171, endPoint x: 286, endPoint y: 171, distance: 27.7
click at [287, 171] on input "[DATE]" at bounding box center [304, 171] width 35 height 12
type input "[DATE]"
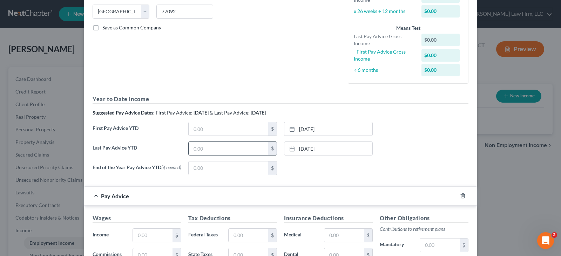
click at [254, 149] on input "text" at bounding box center [229, 148] width 80 height 13
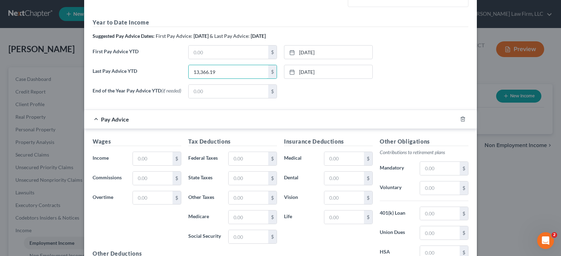
scroll to position [246, 0]
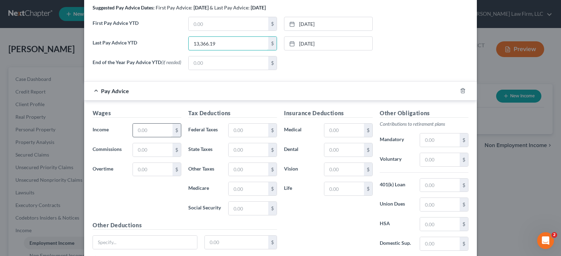
type input "13,366.19"
click at [143, 133] on input "text" at bounding box center [153, 130] width 40 height 13
type input "816.84"
click at [232, 131] on input "text" at bounding box center [249, 130] width 40 height 13
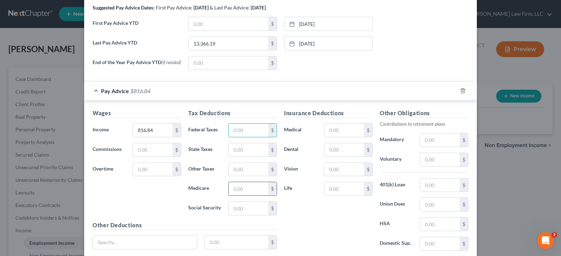
click at [234, 191] on input "text" at bounding box center [249, 188] width 40 height 13
type input "9.24"
click at [242, 151] on input "text" at bounding box center [249, 150] width 40 height 13
type input "7.01"
click at [236, 175] on input "text" at bounding box center [249, 169] width 40 height 13
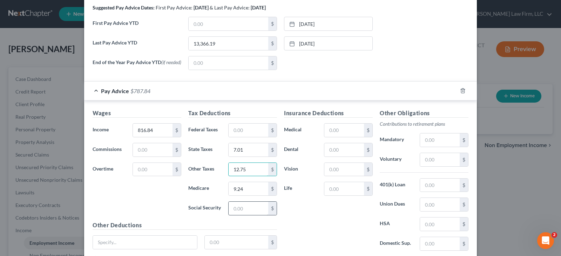
type input "12.75"
click at [236, 211] on input "text" at bounding box center [249, 208] width 40 height 13
type input "39.53"
click at [337, 152] on input "text" at bounding box center [345, 150] width 40 height 13
type input "21.30"
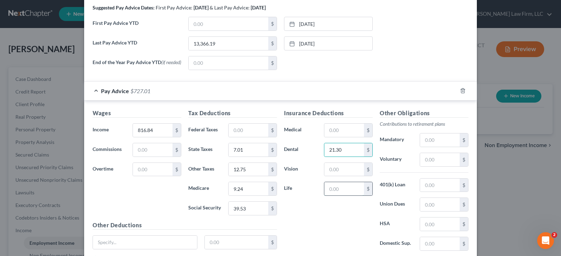
click at [342, 194] on input "text" at bounding box center [345, 188] width 40 height 13
type input "5.60"
click at [178, 244] on input "text" at bounding box center [145, 242] width 104 height 13
type input "Long Term Disability"
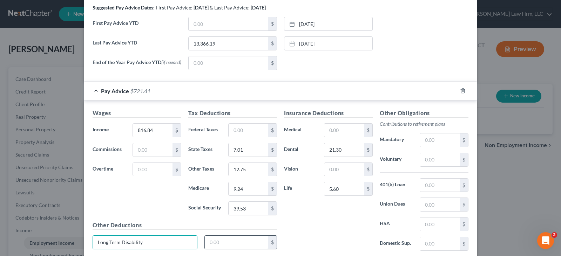
click at [224, 245] on input "text" at bounding box center [237, 242] width 64 height 13
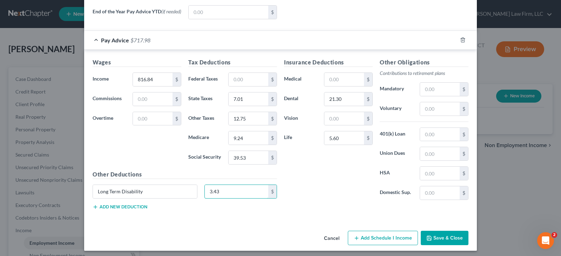
scroll to position [301, 0]
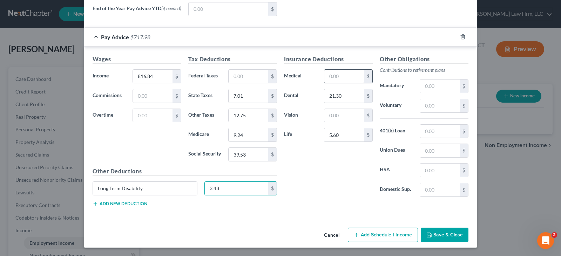
type input "3.43"
click at [341, 74] on input "text" at bounding box center [345, 76] width 40 height 13
type input "150.00"
click at [102, 204] on button "Add new deduction" at bounding box center [120, 204] width 55 height 6
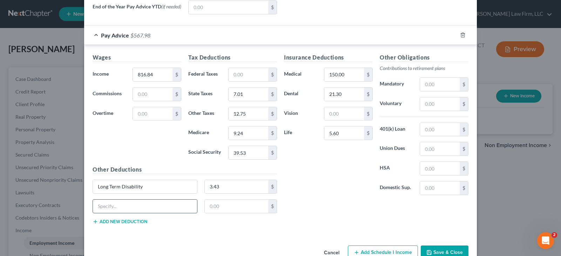
click at [105, 209] on input "text" at bounding box center [145, 206] width 104 height 13
type input "Short Term Disability"
click at [211, 209] on input "text" at bounding box center [237, 206] width 64 height 13
type input "6.87"
click at [333, 116] on input "text" at bounding box center [345, 113] width 40 height 13
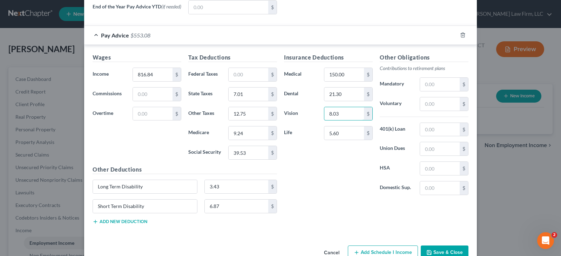
type input "8.03"
click at [138, 222] on button "Add new deduction" at bounding box center [120, 222] width 55 height 6
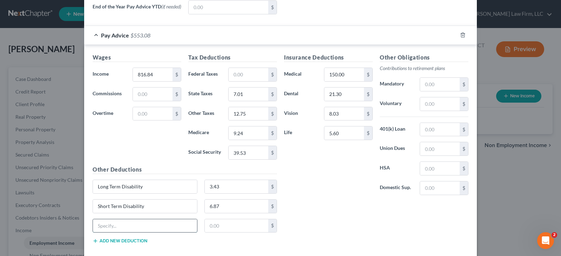
click at [132, 230] on input "text" at bounding box center [145, 226] width 104 height 13
type input "Vol Life Spouse"
click at [218, 229] on input "text" at bounding box center [237, 226] width 64 height 13
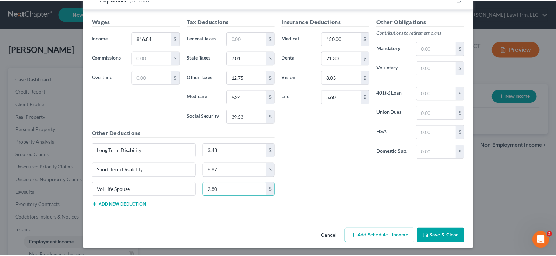
scroll to position [340, 0]
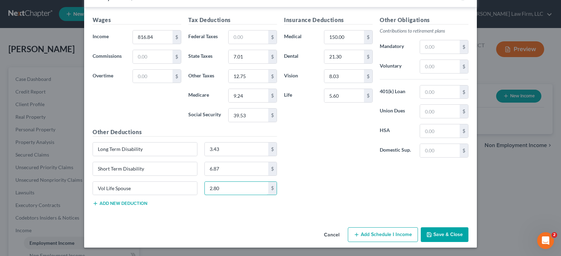
type input "2.80"
click at [432, 234] on button "Save & Close" at bounding box center [445, 235] width 48 height 15
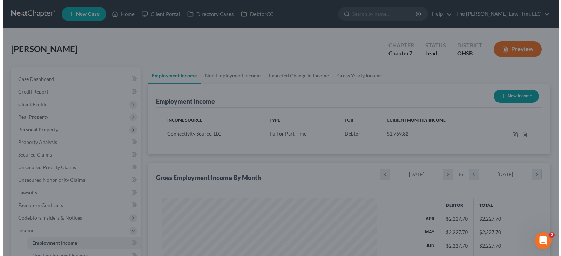
scroll to position [350751, 350650]
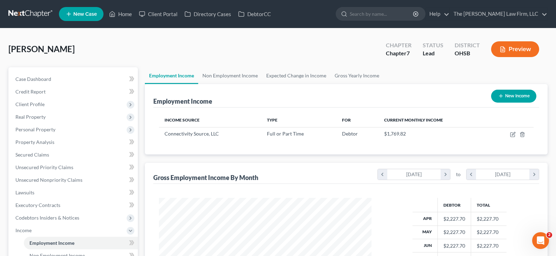
click at [500, 96] on line "button" at bounding box center [500, 96] width 3 height 0
select select "0"
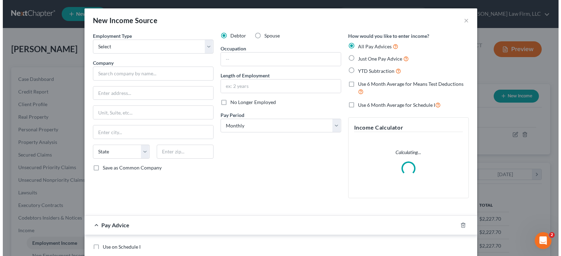
scroll to position [126, 229]
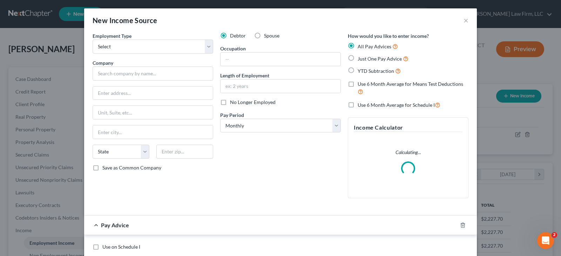
click at [264, 35] on label "Spouse" at bounding box center [271, 35] width 15 height 7
click at [267, 35] on input "Spouse" at bounding box center [269, 34] width 5 height 5
radio input "true"
click at [205, 48] on select "Select Full or [DEMOGRAPHIC_DATA] Employment Self Employment" at bounding box center [153, 47] width 121 height 14
select select "1"
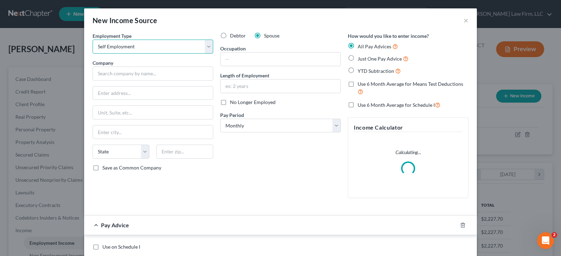
click at [93, 40] on select "Select Full or [DEMOGRAPHIC_DATA] Employment Self Employment" at bounding box center [153, 47] width 121 height 14
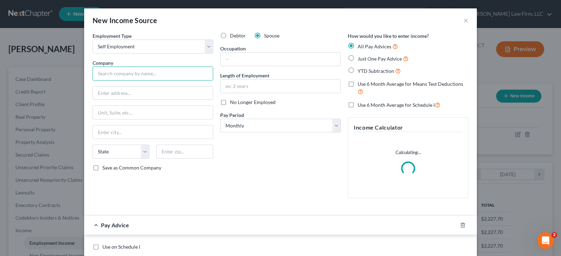
click at [126, 76] on input "text" at bounding box center [153, 74] width 121 height 14
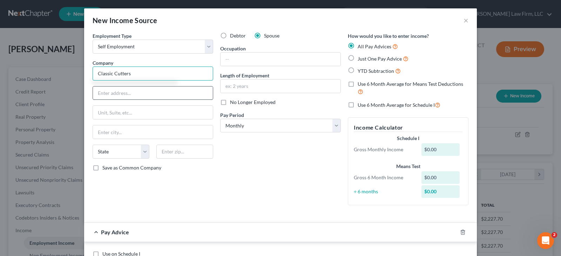
type input "Classic Cutters"
click at [152, 93] on input "text" at bounding box center [153, 93] width 120 height 13
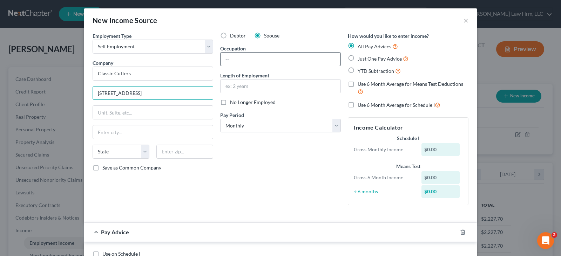
type input "[STREET_ADDRESS]"
click at [229, 60] on input "text" at bounding box center [281, 59] width 120 height 13
type input "H"
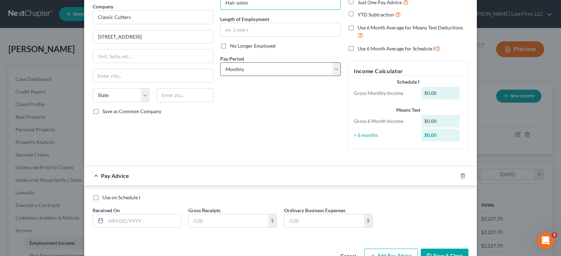
scroll to position [70, 0]
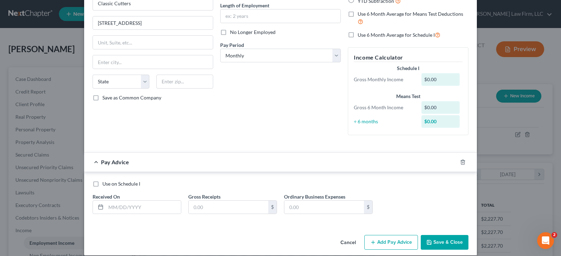
type input "Hair solon"
click at [166, 82] on input "text" at bounding box center [184, 82] width 57 height 14
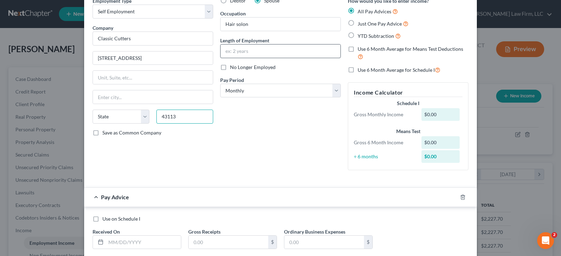
type input "43113"
type input "[GEOGRAPHIC_DATA]"
select select "36"
click at [252, 52] on input "text" at bounding box center [281, 51] width 120 height 13
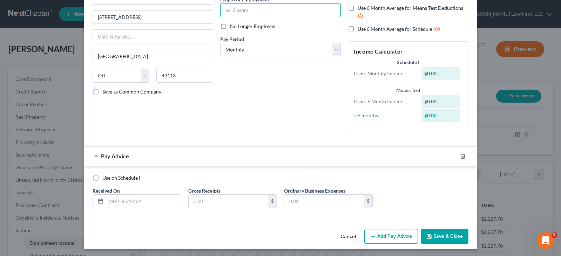
scroll to position [78, 0]
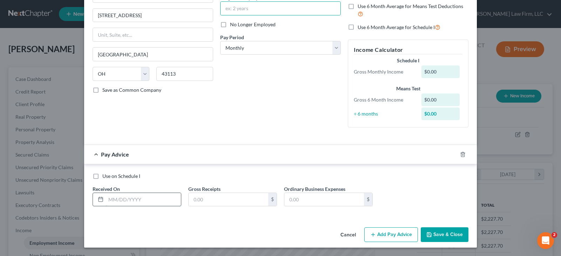
click at [108, 202] on input "text" at bounding box center [143, 199] width 75 height 13
click at [109, 200] on input "text" at bounding box center [143, 199] width 75 height 13
type input "[DATE]"
click at [199, 201] on input "text" at bounding box center [229, 199] width 80 height 13
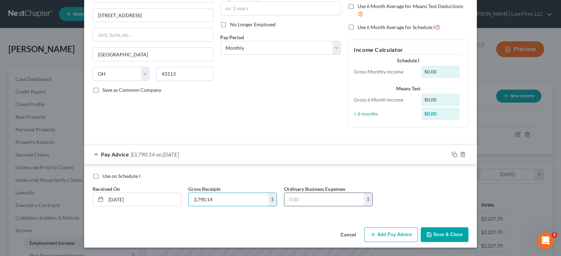
type input "3,790.14"
click at [301, 200] on input "text" at bounding box center [325, 199] width 80 height 13
type input "2,777.70"
click at [383, 235] on button "Add Pay Advice" at bounding box center [392, 235] width 54 height 15
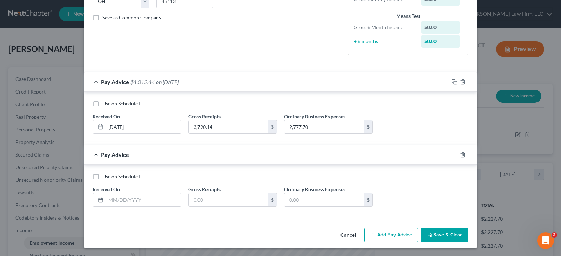
scroll to position [151, 0]
click at [108, 200] on input "text" at bounding box center [143, 199] width 75 height 13
type input "[DATE]"
click at [191, 201] on input "text" at bounding box center [229, 199] width 80 height 13
type input "2,605.71"
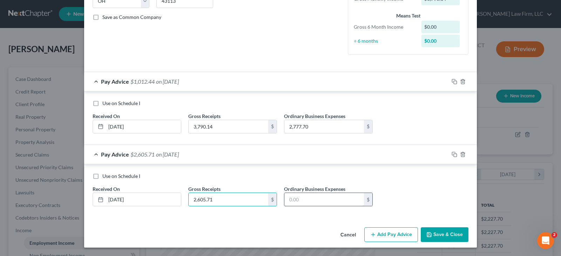
click at [289, 201] on input "text" at bounding box center [325, 199] width 80 height 13
type input "1,332.57"
click at [374, 235] on button "Add Pay Advice" at bounding box center [392, 235] width 54 height 15
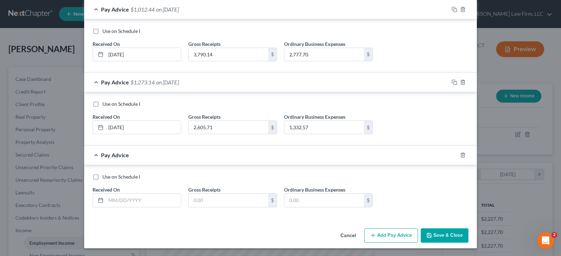
scroll to position [224, 0]
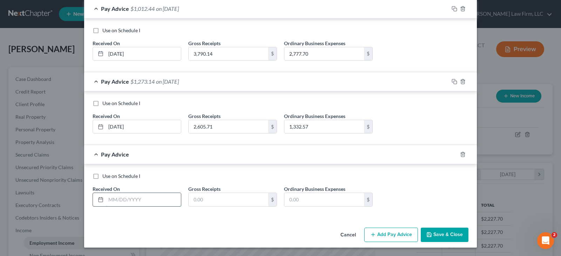
click at [130, 202] on input "text" at bounding box center [143, 199] width 75 height 13
type input "[DATE]"
click at [195, 201] on input "text" at bounding box center [229, 199] width 80 height 13
type input "1,763.63"
click at [293, 201] on input "text" at bounding box center [325, 199] width 80 height 13
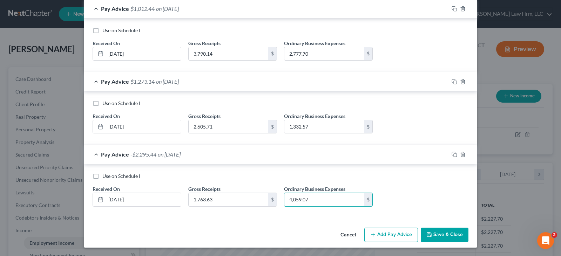
type input "4,059.07"
click at [382, 233] on button "Add Pay Advice" at bounding box center [392, 235] width 54 height 15
click at [110, 199] on input "text" at bounding box center [143, 199] width 75 height 13
type input "[DATE]"
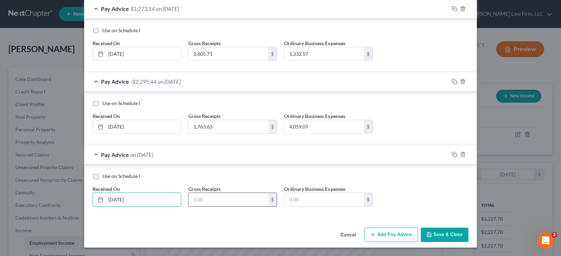
click at [192, 202] on input "text" at bounding box center [229, 199] width 80 height 13
type input "2,269"
click at [292, 203] on input "text" at bounding box center [325, 199] width 80 height 13
type input "1,931.76"
click at [375, 235] on button "Add Pay Advice" at bounding box center [392, 235] width 54 height 15
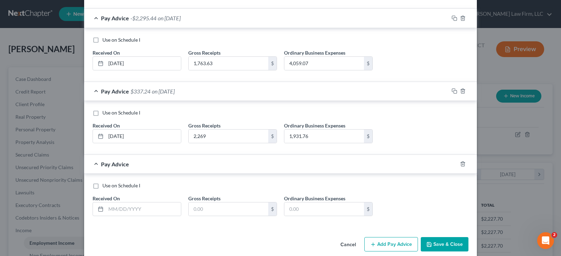
scroll to position [370, 0]
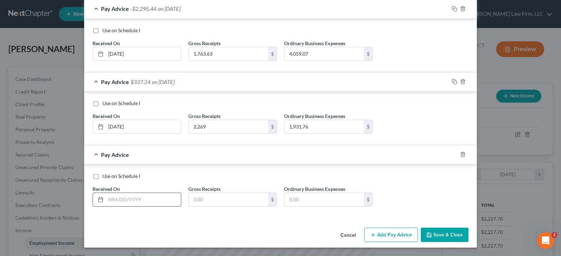
click at [130, 203] on input "text" at bounding box center [143, 199] width 75 height 13
type input "[DATE]"
click at [196, 200] on input "text" at bounding box center [229, 199] width 80 height 13
type input "2,461.94"
click at [291, 203] on input "text" at bounding box center [325, 199] width 80 height 13
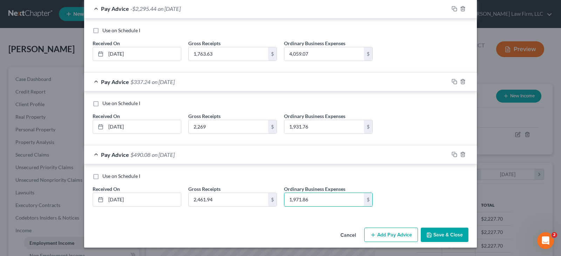
type input "1,971.86"
click at [379, 235] on button "Add Pay Advice" at bounding box center [392, 235] width 54 height 15
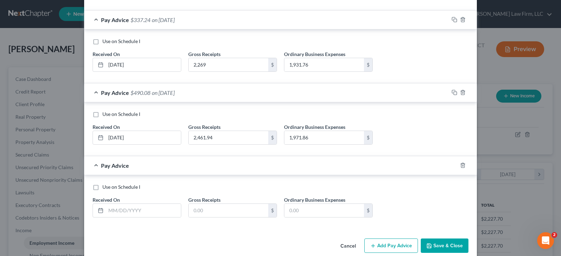
scroll to position [443, 0]
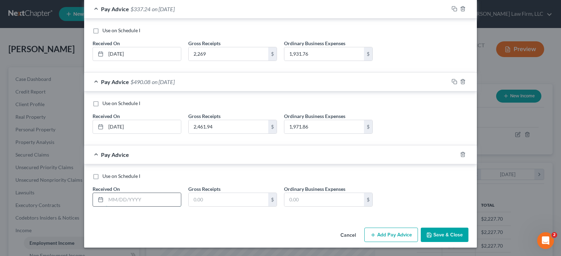
click at [106, 198] on input "text" at bounding box center [143, 199] width 75 height 13
type input "[DATE]"
click at [192, 200] on input "text" at bounding box center [229, 199] width 80 height 13
type input "1,925.59"
click at [307, 204] on input "text" at bounding box center [325, 199] width 80 height 13
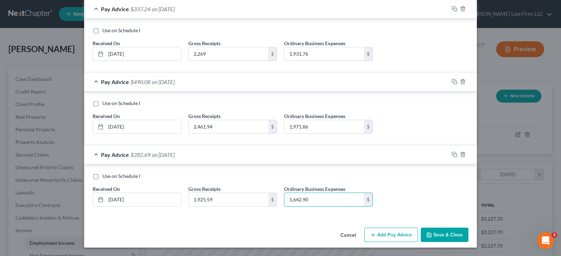
type input "1,642.90"
click at [372, 236] on icon "button" at bounding box center [374, 236] width 6 height 6
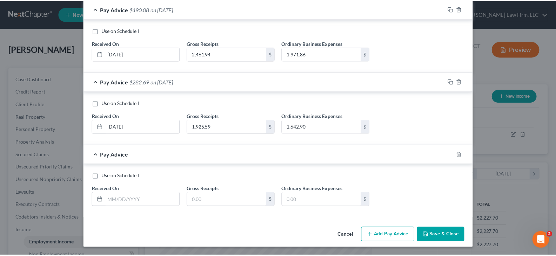
scroll to position [516, 0]
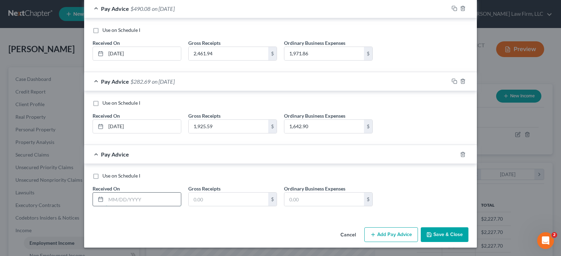
click at [106, 197] on input "text" at bounding box center [143, 199] width 75 height 13
type input "[DATE]"
click at [191, 200] on input "text" at bounding box center [229, 199] width 80 height 13
type input "2,419.16"
click at [307, 201] on input "text" at bounding box center [325, 199] width 80 height 13
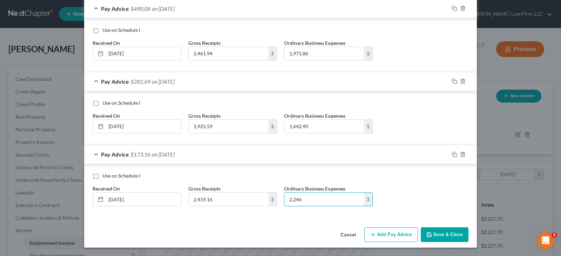
type input "2,246"
click at [438, 235] on button "Save & Close" at bounding box center [445, 235] width 48 height 15
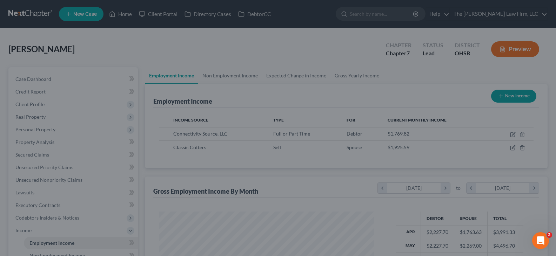
scroll to position [350751, 350650]
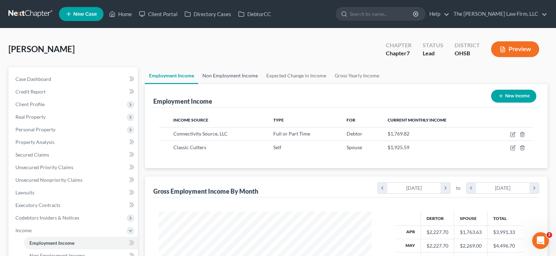
click at [234, 75] on link "Non Employment Income" at bounding box center [230, 75] width 64 height 17
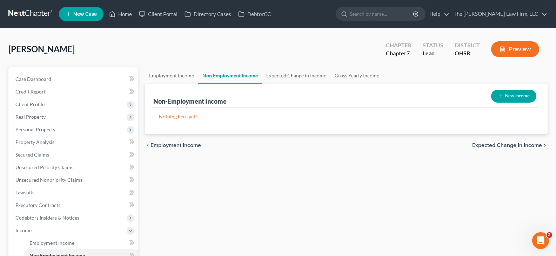
click at [499, 95] on icon "button" at bounding box center [501, 96] width 6 height 6
select select "0"
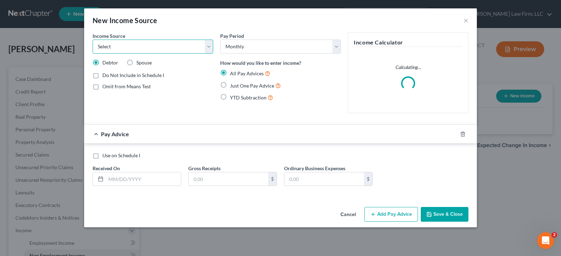
click at [185, 44] on select "Select Unemployment Disability (from employer) Pension Retirement Social Securi…" at bounding box center [153, 47] width 121 height 14
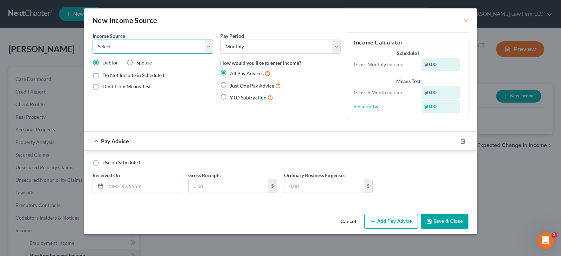
select select "12"
click at [93, 40] on select "Select Unemployment Disability (from employer) Pension Retirement Social Securi…" at bounding box center [153, 47] width 121 height 14
click at [230, 85] on label "Just One Pay Advice" at bounding box center [255, 86] width 51 height 8
click at [233, 85] on input "Just One Pay Advice" at bounding box center [235, 84] width 5 height 5
radio input "true"
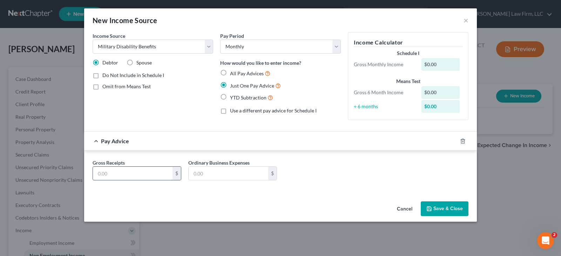
click at [156, 174] on input "text" at bounding box center [133, 173] width 80 height 13
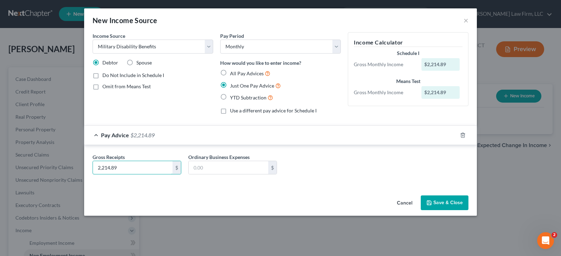
type input "2,214.89"
click at [434, 201] on button "Save & Close" at bounding box center [445, 203] width 48 height 15
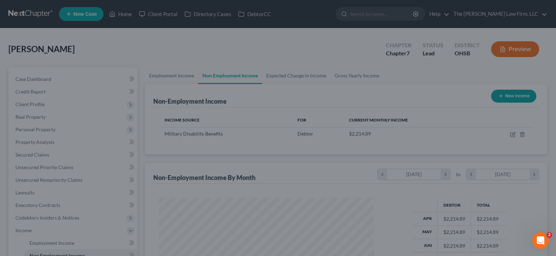
scroll to position [350751, 350650]
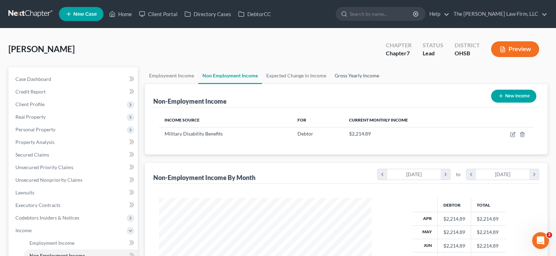
click at [340, 76] on link "Gross Yearly Income" at bounding box center [357, 75] width 53 height 17
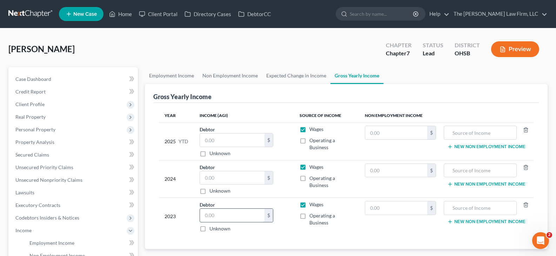
click at [206, 219] on input "text" at bounding box center [232, 215] width 65 height 13
type input "52,845"
click at [219, 179] on input "text" at bounding box center [232, 178] width 65 height 13
type input "41,548"
click at [228, 139] on input "text" at bounding box center [232, 140] width 65 height 13
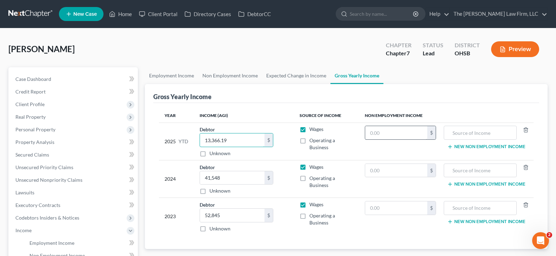
type input "13,366.19"
click at [385, 134] on input "text" at bounding box center [396, 132] width 62 height 13
click at [374, 133] on input "text" at bounding box center [396, 132] width 62 height 13
type input "22,148.90"
click at [461, 133] on input "text" at bounding box center [480, 132] width 65 height 13
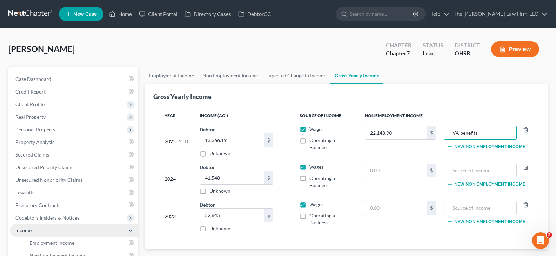
type input "VA benefits"
click at [64, 231] on span "Income" at bounding box center [74, 231] width 128 height 13
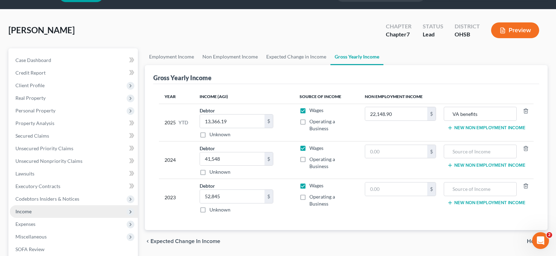
scroll to position [35, 0]
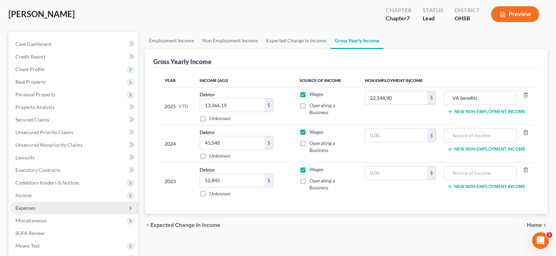
click at [38, 209] on span "Expenses" at bounding box center [74, 208] width 128 height 13
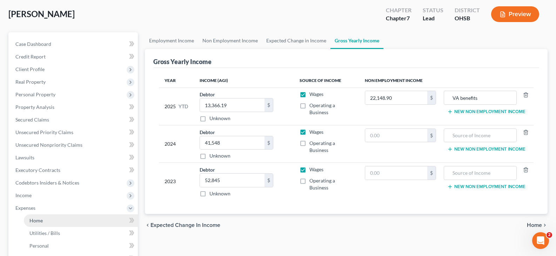
click at [48, 223] on link "Home" at bounding box center [81, 221] width 114 height 13
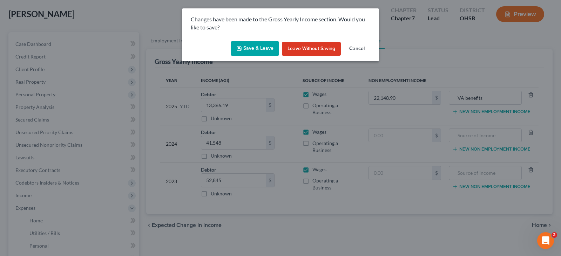
click at [261, 48] on button "Save & Leave" at bounding box center [255, 48] width 48 height 15
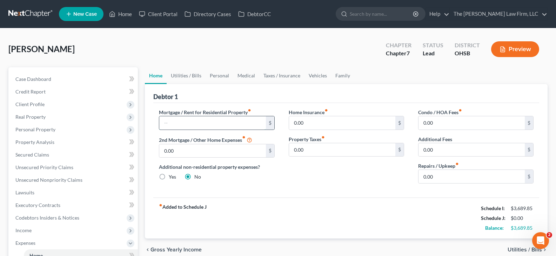
click at [215, 123] on input "text" at bounding box center [212, 122] width 106 height 13
type input "500"
click at [191, 76] on link "Utilities / Bills" at bounding box center [186, 75] width 39 height 17
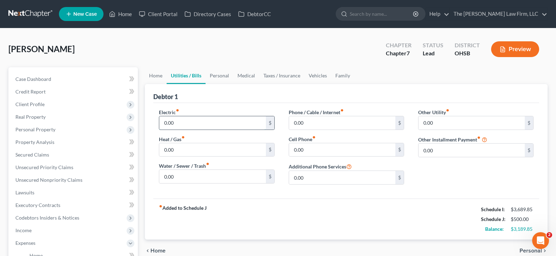
click at [185, 123] on input "0.00" at bounding box center [212, 122] width 106 height 13
type input "300"
type input "200"
type input "250"
type input "125"
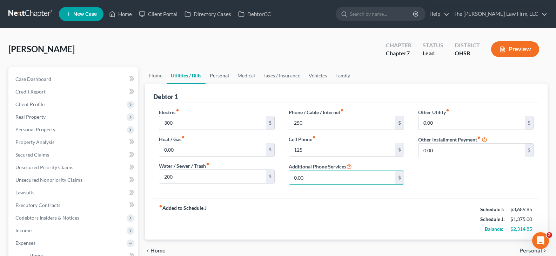
click at [225, 76] on link "Personal" at bounding box center [220, 75] width 28 height 17
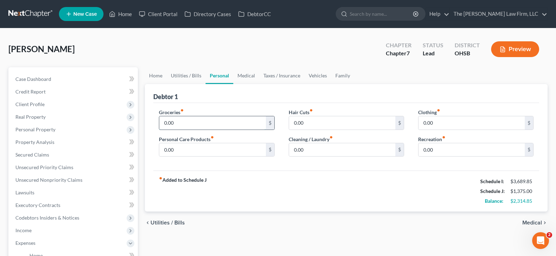
click at [183, 123] on input "0.00" at bounding box center [212, 122] width 106 height 13
type input "600"
type input "50"
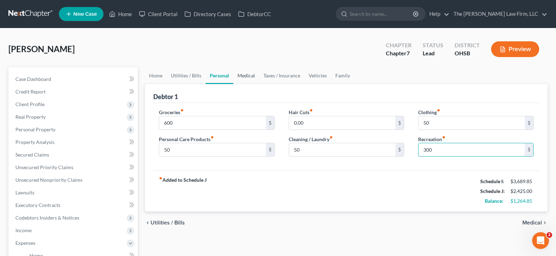
type input "300"
click at [248, 77] on link "Medical" at bounding box center [246, 75] width 26 height 17
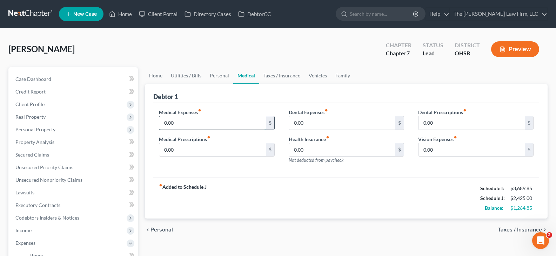
click at [180, 123] on input "0.00" at bounding box center [212, 122] width 106 height 13
type input "50"
type input "100"
click at [319, 75] on link "Vehicles" at bounding box center [318, 75] width 27 height 17
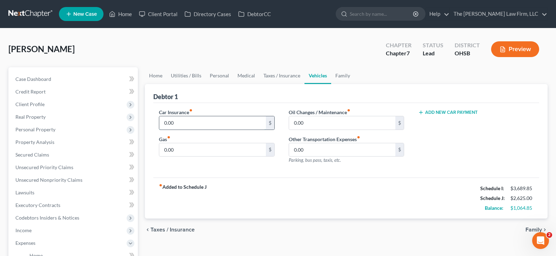
click at [180, 120] on input "0.00" at bounding box center [212, 122] width 106 height 13
type input "257"
type input "300"
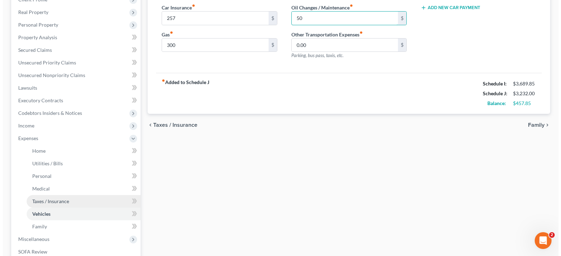
scroll to position [105, 0]
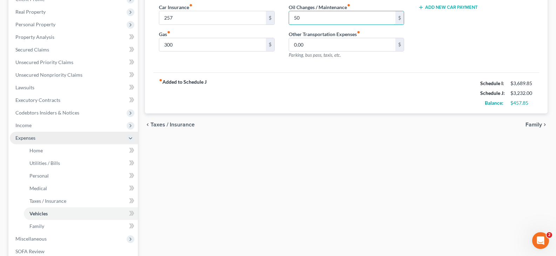
type input "50"
click at [57, 139] on span "Expenses" at bounding box center [74, 138] width 128 height 13
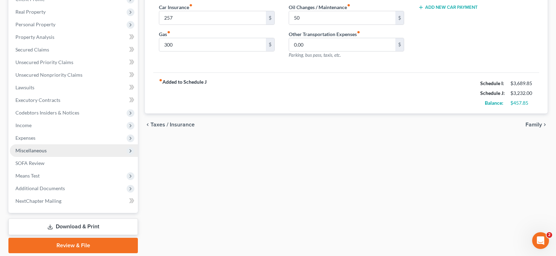
click at [49, 150] on span "Miscellaneous" at bounding box center [74, 151] width 128 height 13
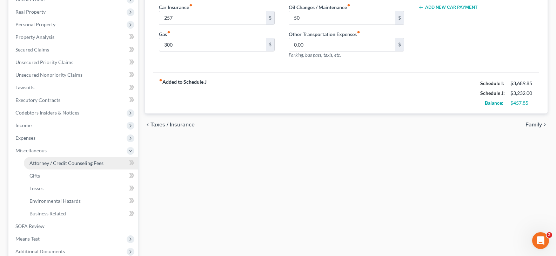
click at [62, 166] on span "Attorney / Credit Counseling Fees" at bounding box center [66, 163] width 74 height 6
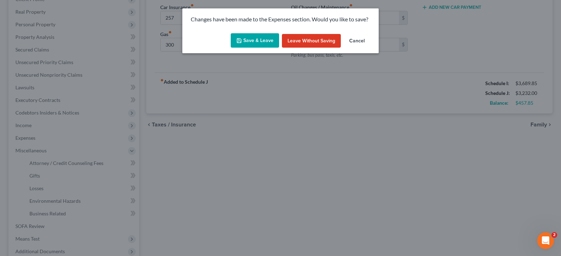
click at [251, 40] on button "Save & Leave" at bounding box center [255, 40] width 48 height 15
type input "257.00"
type input "300.00"
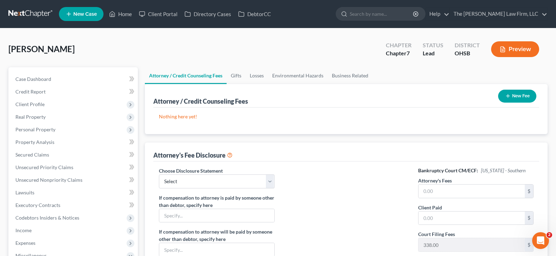
click at [508, 95] on icon "button" at bounding box center [508, 96] width 6 height 6
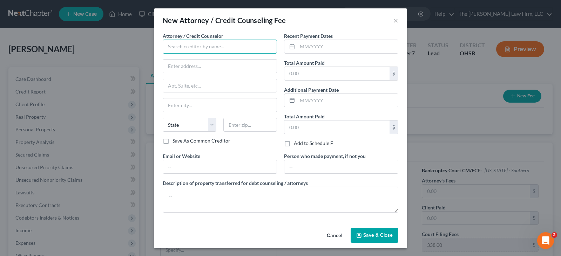
click at [208, 48] on input "text" at bounding box center [220, 47] width 114 height 14
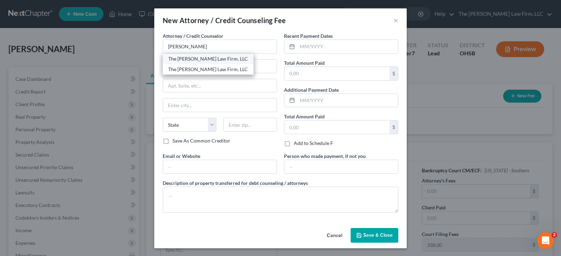
click at [200, 59] on div "The [PERSON_NAME] Law Firm, LLC" at bounding box center [208, 58] width 80 height 7
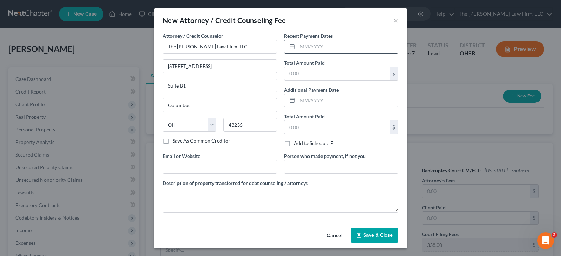
click at [299, 47] on input "text" at bounding box center [348, 46] width 101 height 13
click at [304, 75] on input "text" at bounding box center [337, 73] width 105 height 13
click at [261, 169] on input "text" at bounding box center [220, 166] width 114 height 13
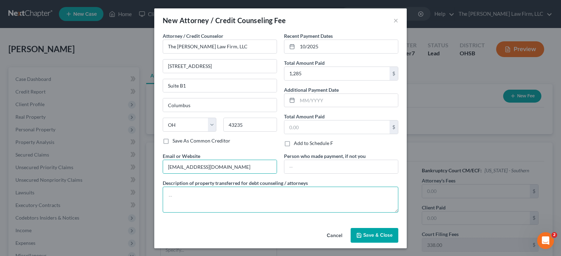
click at [219, 195] on textarea at bounding box center [281, 200] width 236 height 26
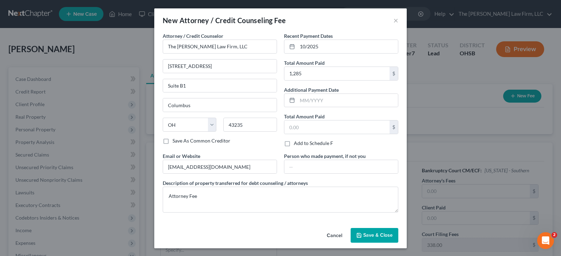
click at [375, 234] on span "Save & Close" at bounding box center [378, 236] width 29 height 6
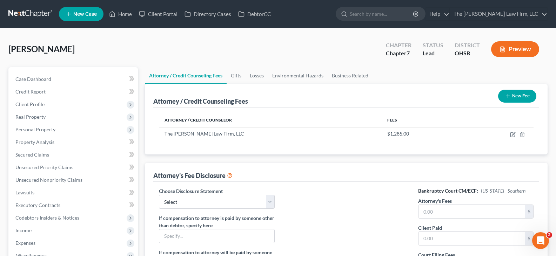
click at [508, 99] on button "New Fee" at bounding box center [517, 96] width 38 height 13
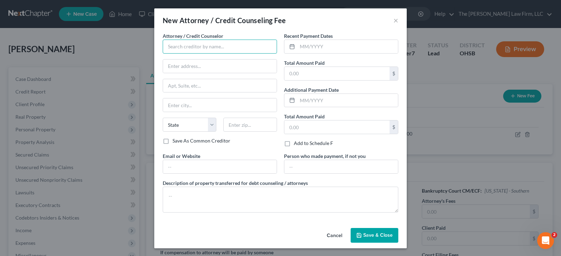
click at [211, 46] on input "text" at bounding box center [220, 47] width 114 height 14
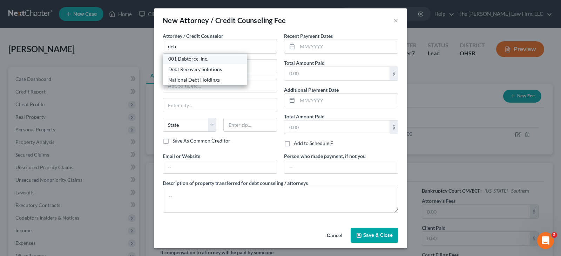
click at [201, 59] on div "001 Debtorcc, Inc." at bounding box center [204, 58] width 73 height 7
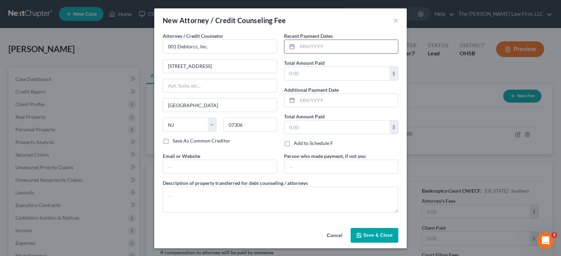
drag, startPoint x: 308, startPoint y: 47, endPoint x: 313, endPoint y: 51, distance: 6.7
click at [308, 47] on input "text" at bounding box center [348, 46] width 101 height 13
click at [299, 48] on input "text" at bounding box center [348, 46] width 101 height 13
click at [309, 76] on input "text" at bounding box center [337, 73] width 105 height 13
click at [256, 165] on input "text" at bounding box center [220, 166] width 114 height 13
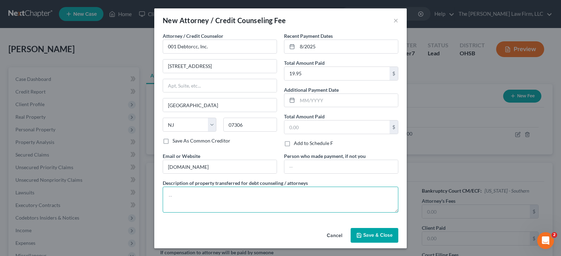
click at [222, 196] on textarea at bounding box center [281, 200] width 236 height 26
click at [365, 235] on span "Save & Close" at bounding box center [378, 236] width 29 height 6
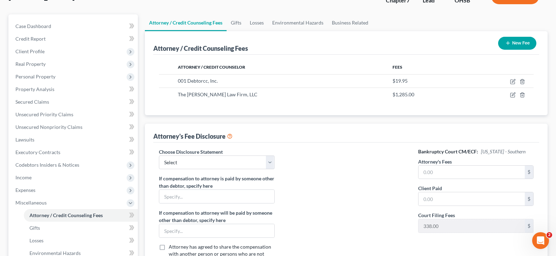
scroll to position [70, 0]
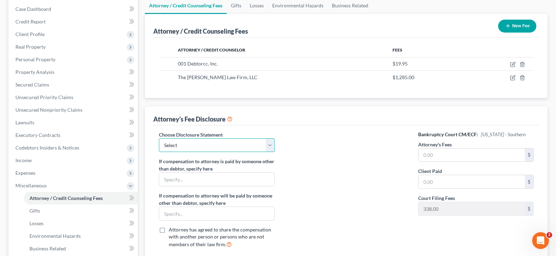
click at [269, 145] on select "Select Disclosure of Compensation" at bounding box center [216, 146] width 115 height 14
click at [159, 139] on select "Select Disclosure of Compensation" at bounding box center [216, 146] width 115 height 14
click at [423, 157] on input "text" at bounding box center [472, 155] width 106 height 13
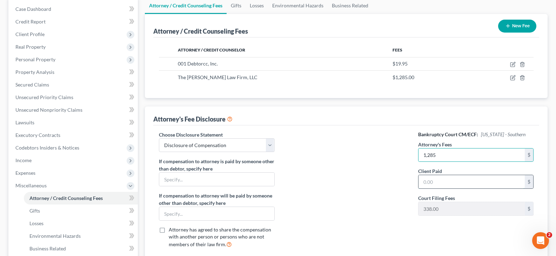
click at [436, 183] on input "text" at bounding box center [472, 181] width 106 height 13
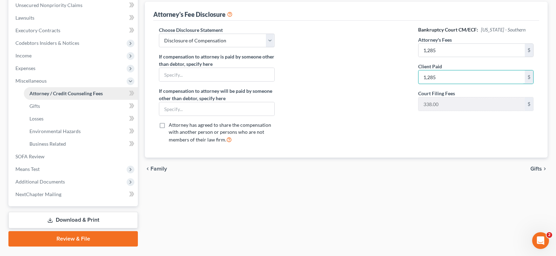
scroll to position [175, 0]
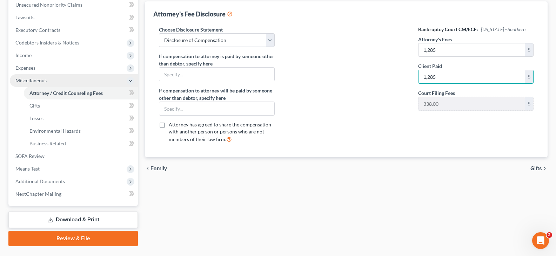
click at [52, 82] on span "Miscellaneous" at bounding box center [74, 80] width 128 height 13
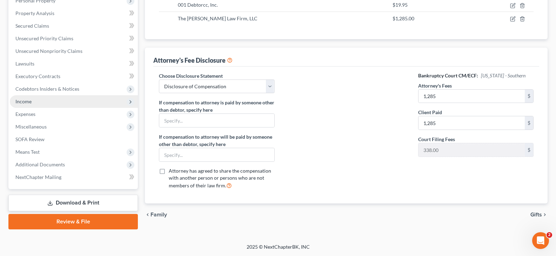
scroll to position [129, 0]
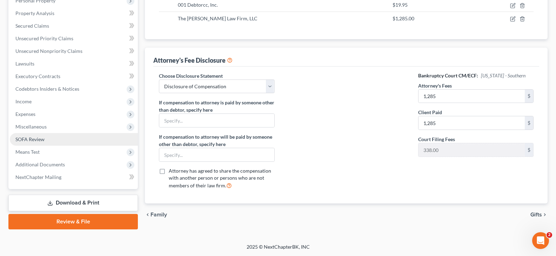
click at [49, 140] on link "SOFA Review" at bounding box center [74, 139] width 128 height 13
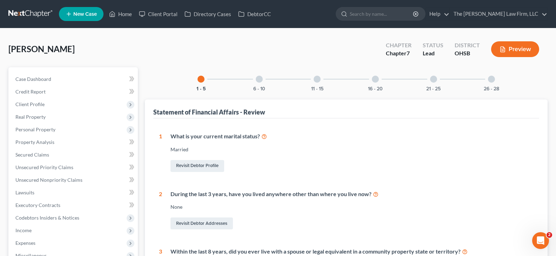
click at [503, 48] on polyline "button" at bounding box center [504, 48] width 2 height 2
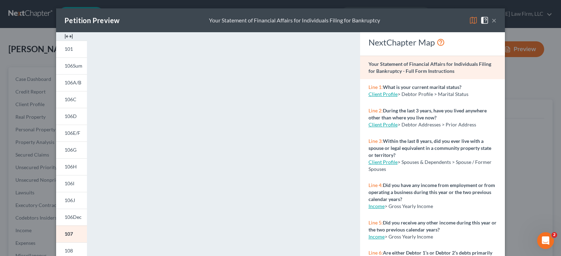
click at [66, 36] on img at bounding box center [69, 36] width 8 height 8
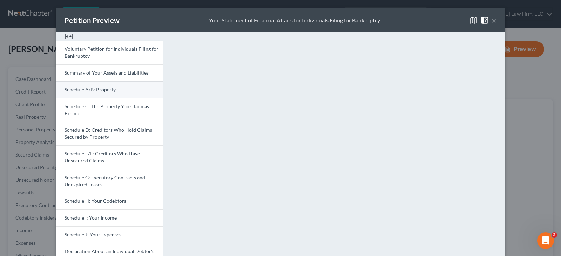
click at [92, 88] on span "Schedule A/B: Property" at bounding box center [90, 90] width 51 height 6
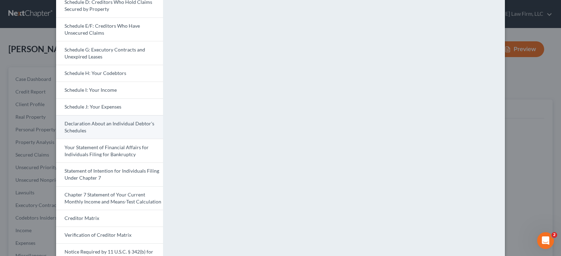
scroll to position [140, 0]
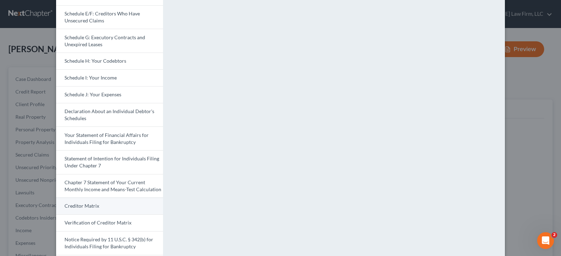
click at [117, 203] on link "Creditor Matrix" at bounding box center [109, 206] width 107 height 17
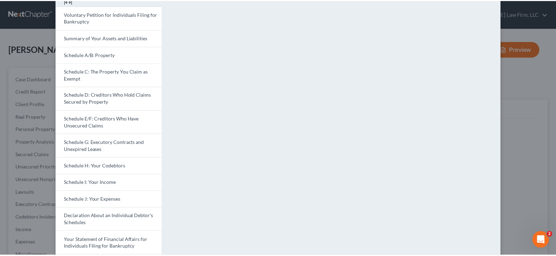
scroll to position [0, 0]
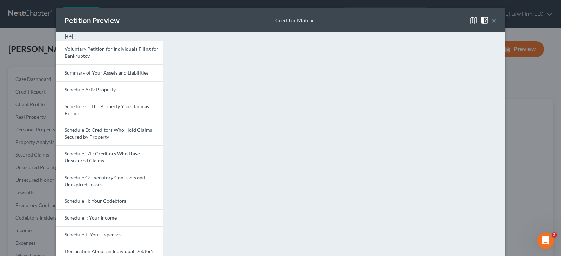
click at [492, 20] on button "×" at bounding box center [494, 20] width 5 height 8
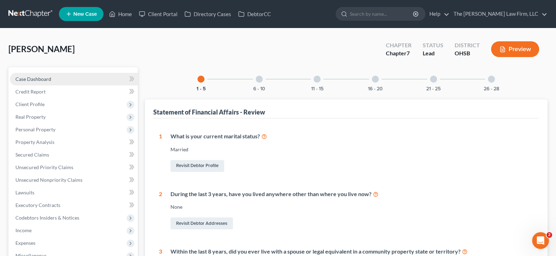
click at [41, 79] on span "Case Dashboard" at bounding box center [33, 79] width 36 height 6
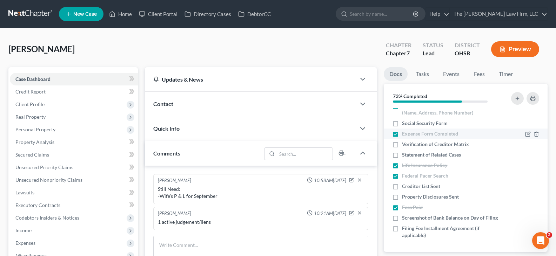
scroll to position [246, 0]
click at [402, 183] on label "Creditor List Sent" at bounding box center [421, 186] width 38 height 7
click at [405, 183] on input "Creditor List Sent" at bounding box center [407, 185] width 5 height 5
click at [402, 194] on label "Property Disclosures Sent" at bounding box center [430, 197] width 57 height 7
click at [405, 194] on input "Property Disclosures Sent" at bounding box center [407, 196] width 5 height 5
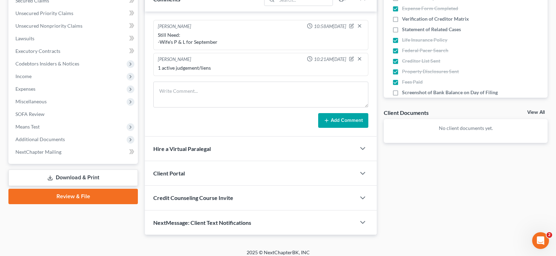
scroll to position [160, 0]
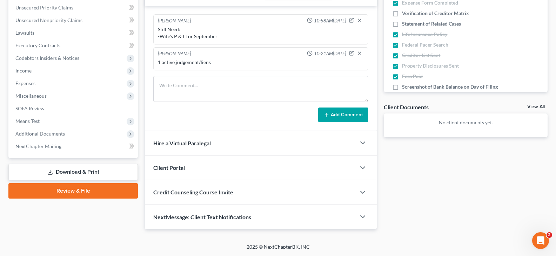
click at [91, 173] on link "Download & Print" at bounding box center [72, 172] width 129 height 16
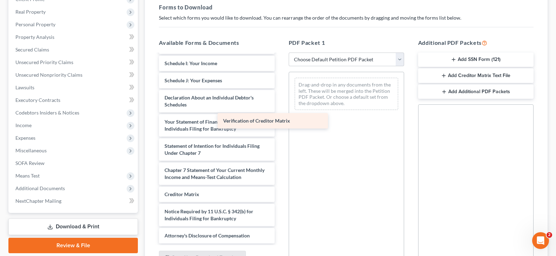
scroll to position [171, 0]
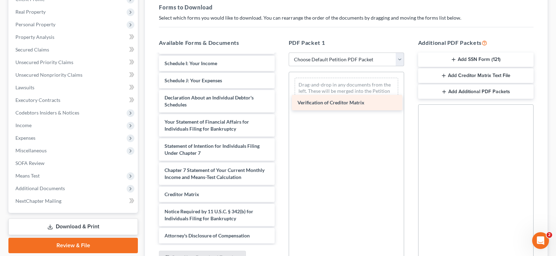
drag, startPoint x: 240, startPoint y: 196, endPoint x: 373, endPoint y: 104, distance: 161.7
click at [280, 104] on div "Verification of Creditor Matrix Voluntary Petition for Individuals Filing for B…" at bounding box center [216, 67] width 127 height 354
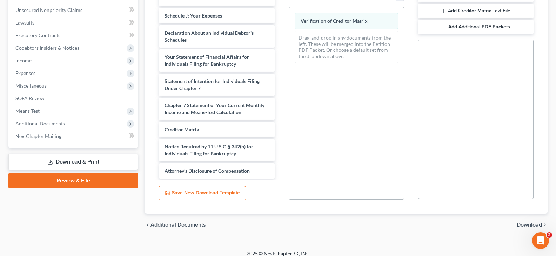
scroll to position [177, 0]
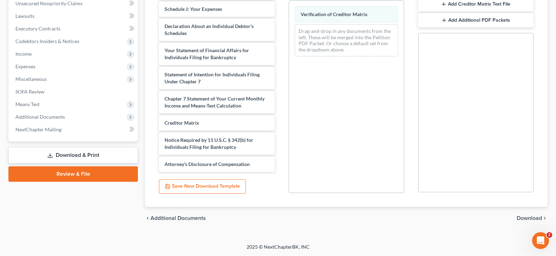
click at [522, 218] on span "Download" at bounding box center [529, 219] width 25 height 6
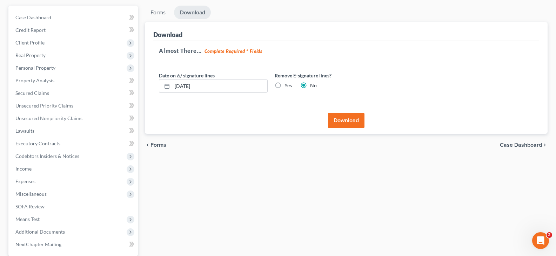
scroll to position [59, 0]
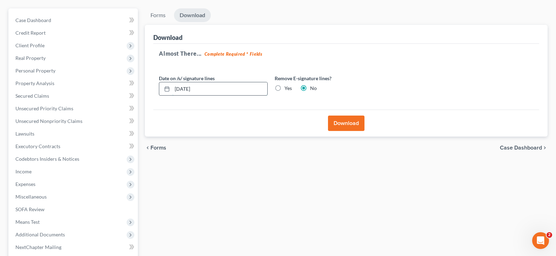
click at [201, 88] on input "[DATE]" at bounding box center [219, 88] width 95 height 13
click at [341, 125] on button "Download" at bounding box center [346, 123] width 36 height 15
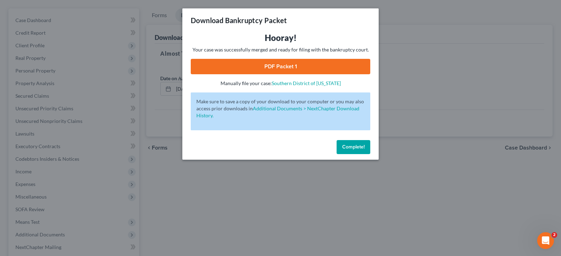
click at [283, 66] on link "PDF Packet 1" at bounding box center [281, 66] width 180 height 15
click at [353, 147] on span "Complete!" at bounding box center [353, 147] width 22 height 6
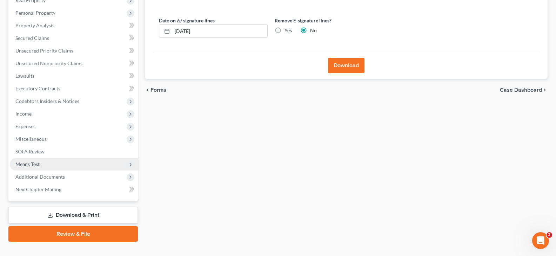
scroll to position [129, 0]
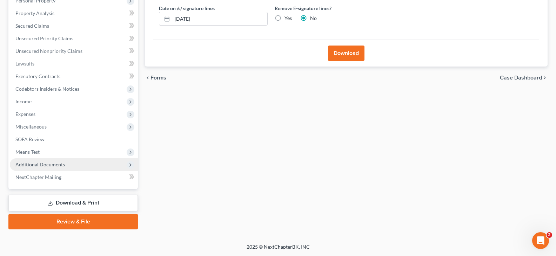
click at [44, 165] on span "Additional Documents" at bounding box center [39, 165] width 49 height 6
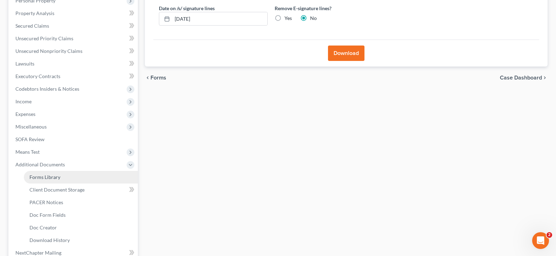
click at [51, 176] on span "Forms Library" at bounding box center [44, 177] width 31 height 6
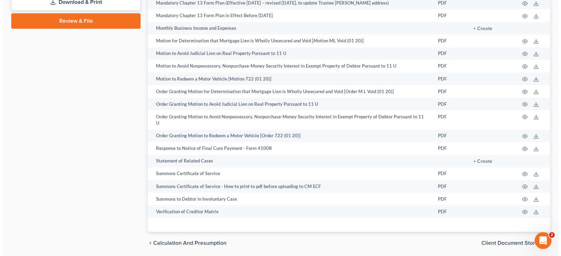
scroll to position [421, 0]
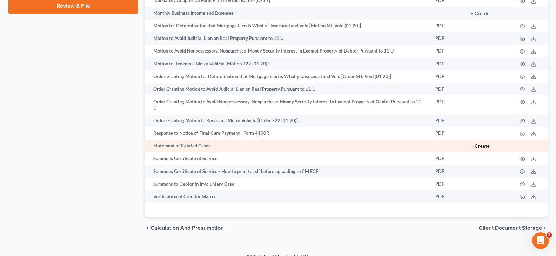
click at [477, 149] on button "+ Create" at bounding box center [480, 146] width 19 height 5
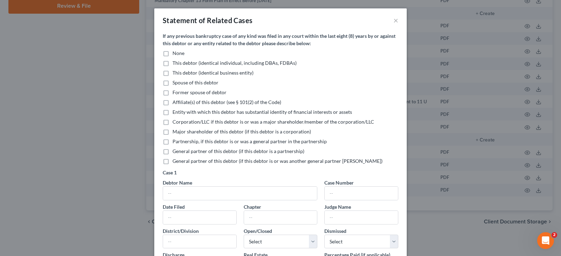
click at [173, 54] on label "None" at bounding box center [179, 53] width 12 height 7
click at [175, 54] on input "None" at bounding box center [177, 52] width 5 height 5
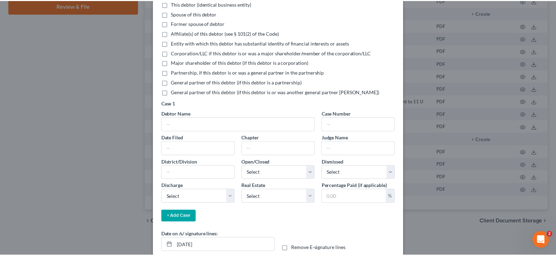
scroll to position [105, 0]
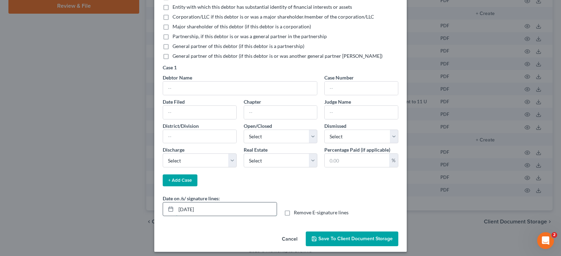
click at [203, 211] on input "[DATE]" at bounding box center [226, 209] width 101 height 13
click at [332, 240] on span "Save to Client Document Storage" at bounding box center [356, 239] width 74 height 6
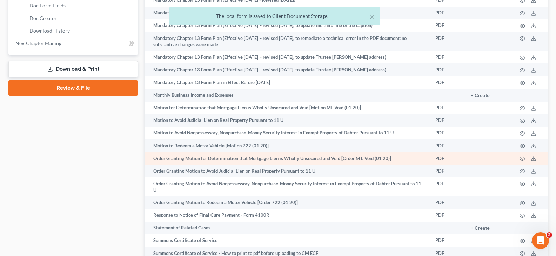
scroll to position [316, 0]
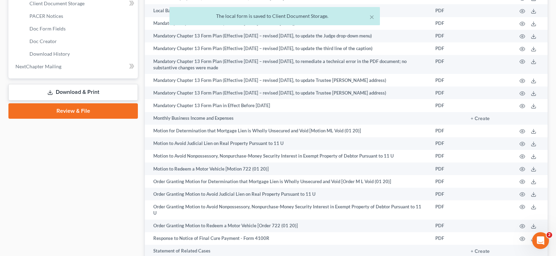
click at [79, 90] on link "Download & Print" at bounding box center [72, 92] width 129 height 16
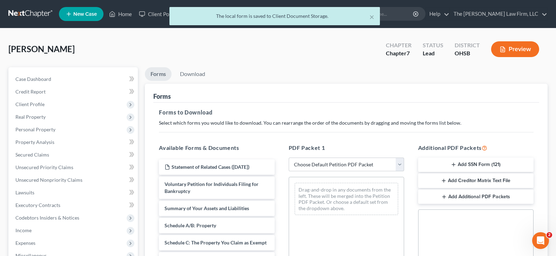
click at [453, 165] on icon "button" at bounding box center [454, 165] width 6 height 6
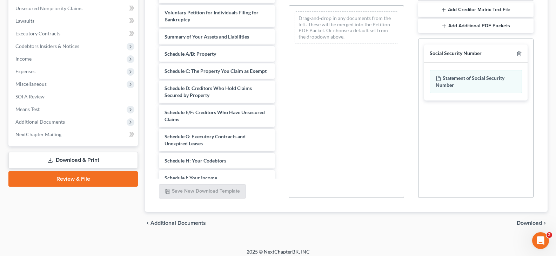
scroll to position [177, 0]
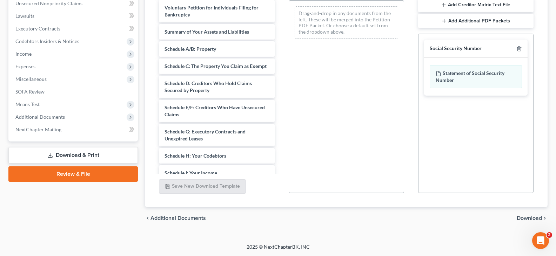
click at [531, 220] on span "Download" at bounding box center [529, 219] width 25 height 6
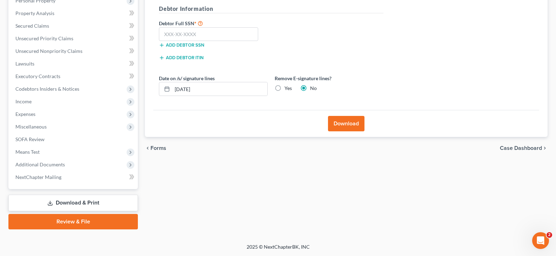
scroll to position [129, 0]
click at [166, 34] on input "text" at bounding box center [208, 34] width 99 height 14
click at [202, 90] on input "[DATE]" at bounding box center [219, 88] width 95 height 13
click at [344, 124] on button "Download" at bounding box center [346, 123] width 36 height 15
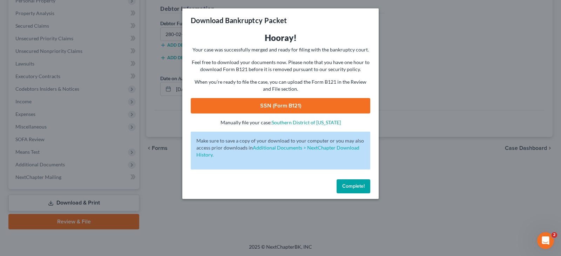
click at [301, 105] on link "SSN (Form B121)" at bounding box center [281, 105] width 180 height 15
click at [349, 188] on span "Complete!" at bounding box center [353, 187] width 22 height 6
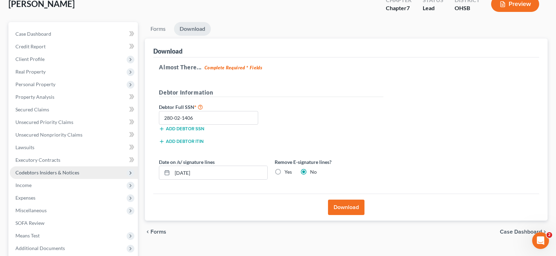
scroll to position [0, 0]
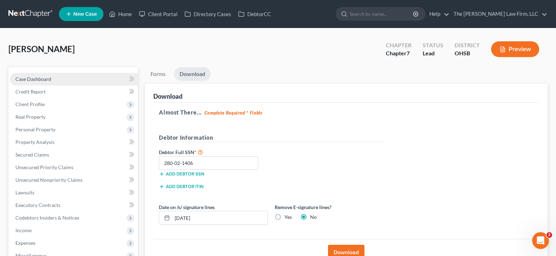
click at [41, 79] on span "Case Dashboard" at bounding box center [33, 79] width 36 height 6
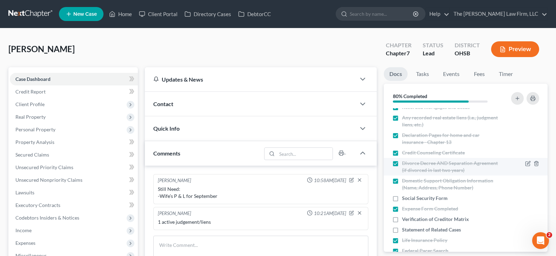
scroll to position [175, 0]
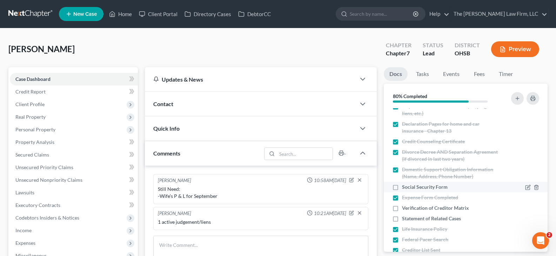
click at [402, 187] on label "Social Security Form" at bounding box center [425, 187] width 46 height 7
click at [405, 187] on input "Social Security Form" at bounding box center [407, 186] width 5 height 5
click at [402, 207] on label "Verification of Creditor Matrix" at bounding box center [435, 208] width 67 height 7
click at [405, 207] on input "Verification of Creditor Matrix" at bounding box center [407, 207] width 5 height 5
click at [402, 220] on label "Statement of Related Cases" at bounding box center [431, 218] width 59 height 7
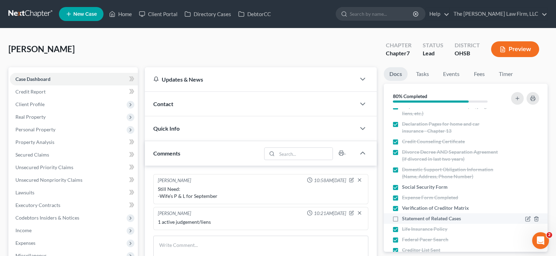
click at [405, 220] on input "Statement of Related Cases" at bounding box center [407, 217] width 5 height 5
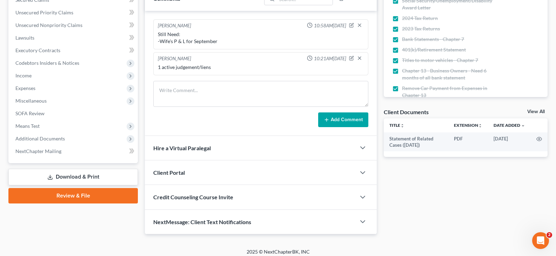
scroll to position [160, 0]
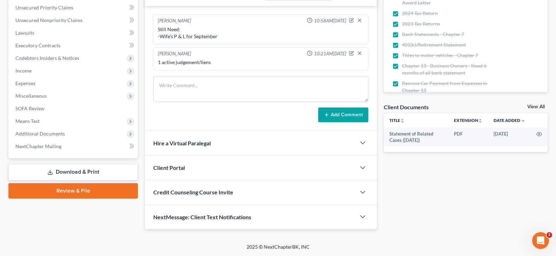
click at [532, 107] on link "View All" at bounding box center [536, 107] width 18 height 5
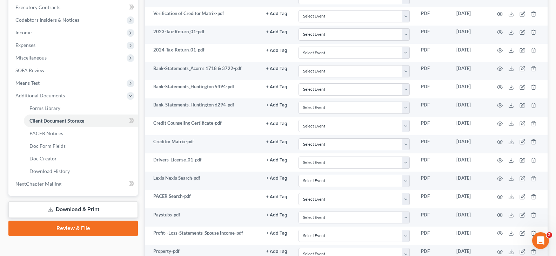
scroll to position [175, 0]
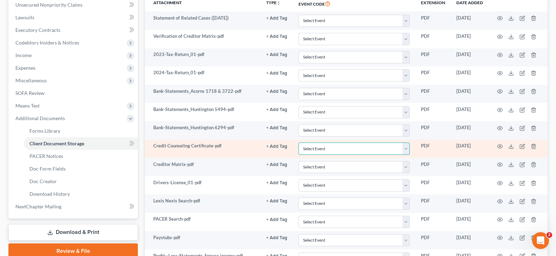
click at [407, 149] on select "Select Event 20 Largest Unsecured Creditors Amended Document Amended List of Cr…" at bounding box center [354, 149] width 111 height 12
click at [299, 143] on select "Select Event 20 Largest Unsecured Creditors Amended Document Amended List of Cr…" at bounding box center [354, 149] width 111 height 12
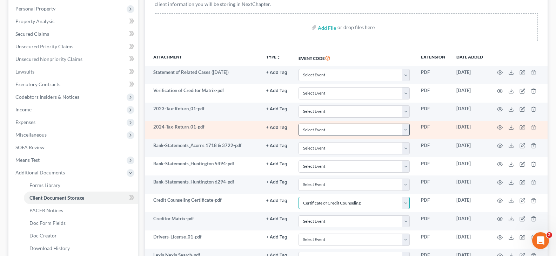
scroll to position [105, 0]
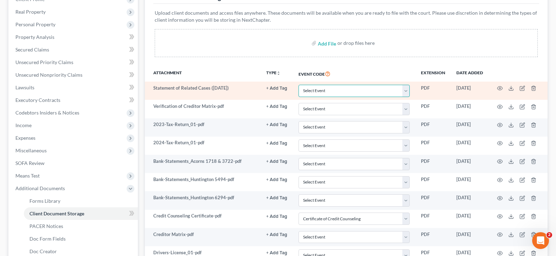
drag, startPoint x: 408, startPoint y: 92, endPoint x: 404, endPoint y: 90, distance: 4.2
click at [408, 92] on select "Select Event 20 Largest Unsecured Creditors Amended Document Amended List of Cr…" at bounding box center [354, 91] width 111 height 12
click at [299, 85] on select "Select Event 20 Largest Unsecured Creditors Amended Document Amended List of Cr…" at bounding box center [354, 91] width 111 height 12
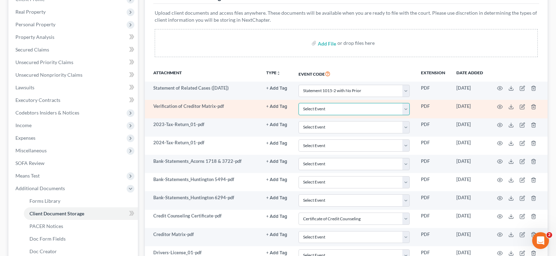
click at [408, 109] on select "Select Event 20 Largest Unsecured Creditors Amended Document Amended List of Cr…" at bounding box center [354, 109] width 111 height 12
click at [299, 103] on select "Select Event 20 Largest Unsecured Creditors Amended Document Amended List of Cr…" at bounding box center [354, 109] width 111 height 12
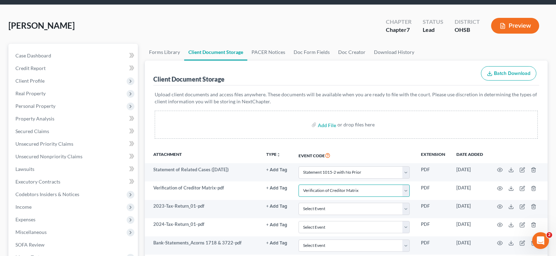
scroll to position [0, 0]
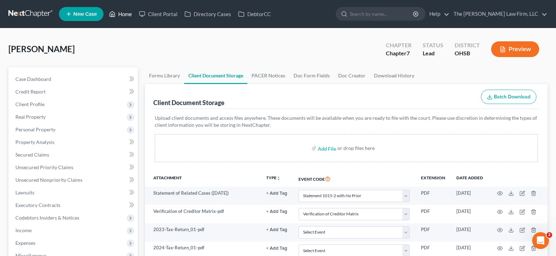
click at [124, 15] on link "Home" at bounding box center [121, 14] width 30 height 13
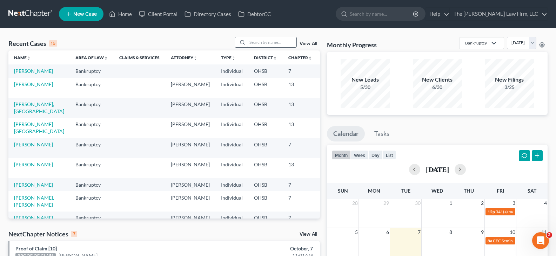
click at [260, 43] on input "search" at bounding box center [271, 42] width 49 height 10
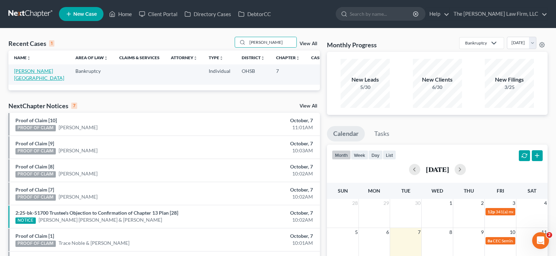
click at [33, 72] on link "[PERSON_NAME][GEOGRAPHIC_DATA]" at bounding box center [39, 74] width 50 height 13
